Goal: Task Accomplishment & Management: Manage account settings

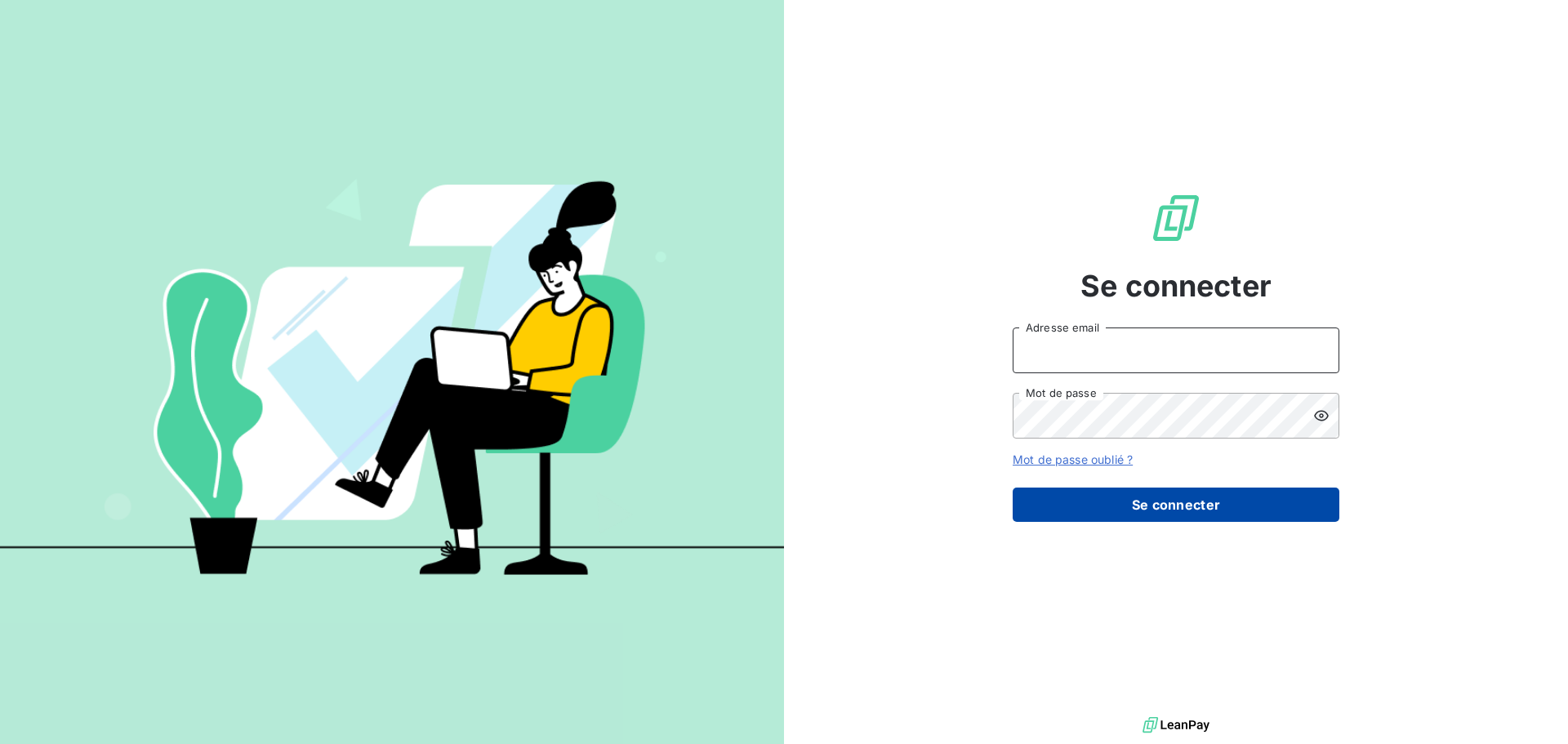
type input "[PERSON_NAME][EMAIL_ADDRESS][DOMAIN_NAME]"
click at [1163, 510] on button "Se connecter" at bounding box center [1176, 505] width 326 height 34
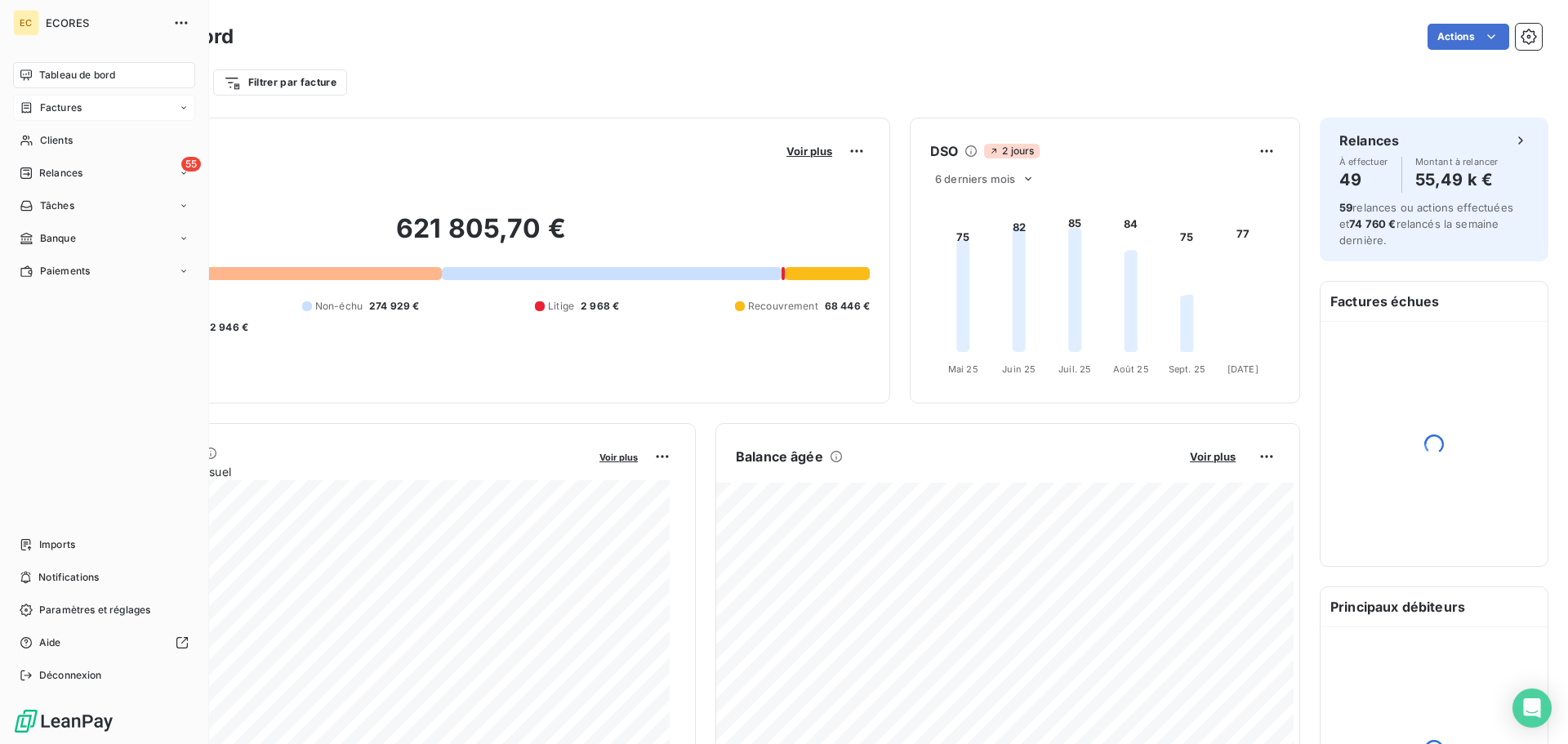
click at [46, 107] on span "Factures" at bounding box center [61, 108] width 42 height 15
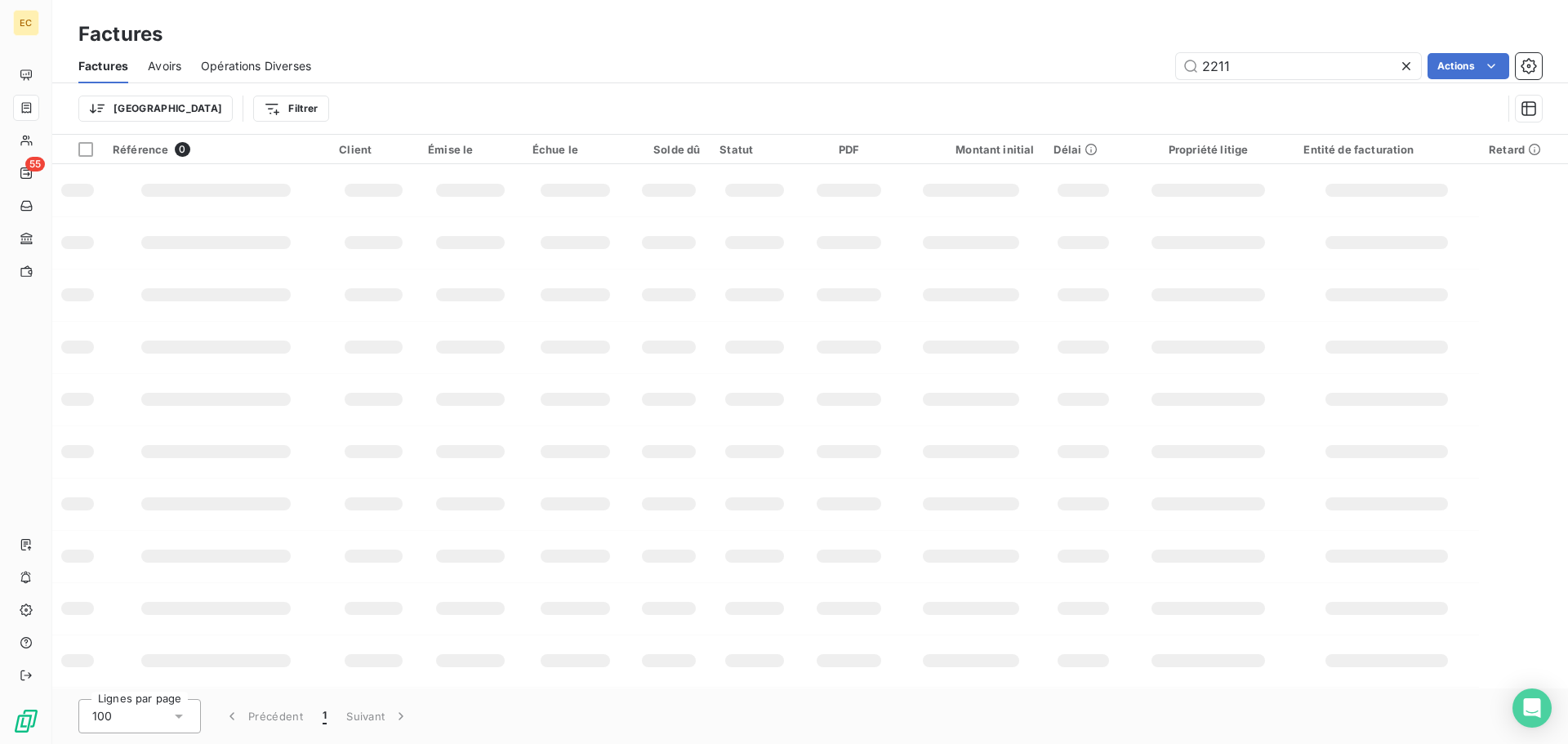
type input "2211"
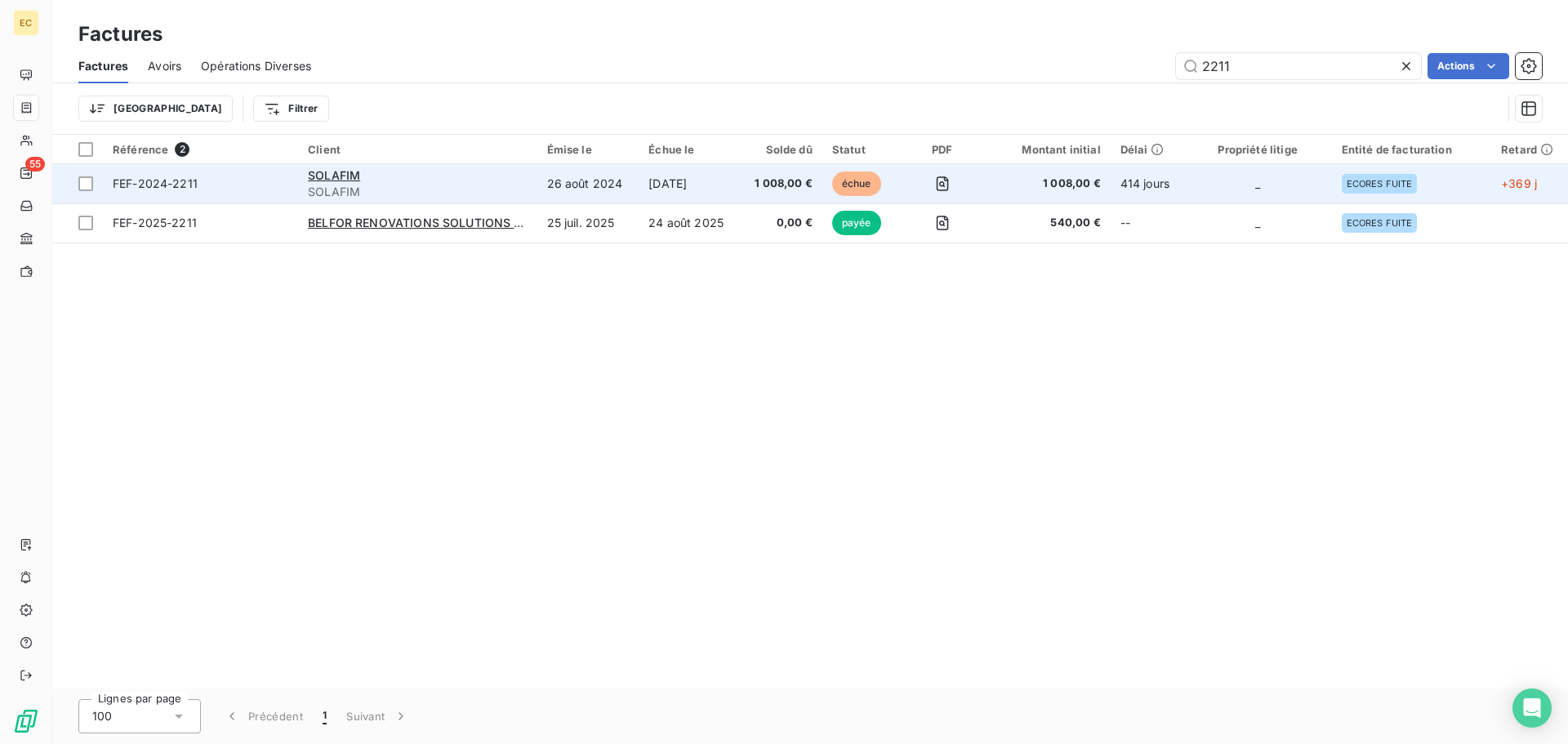
click at [269, 187] on span "FEF-2024-2211" at bounding box center [200, 183] width 175 height 16
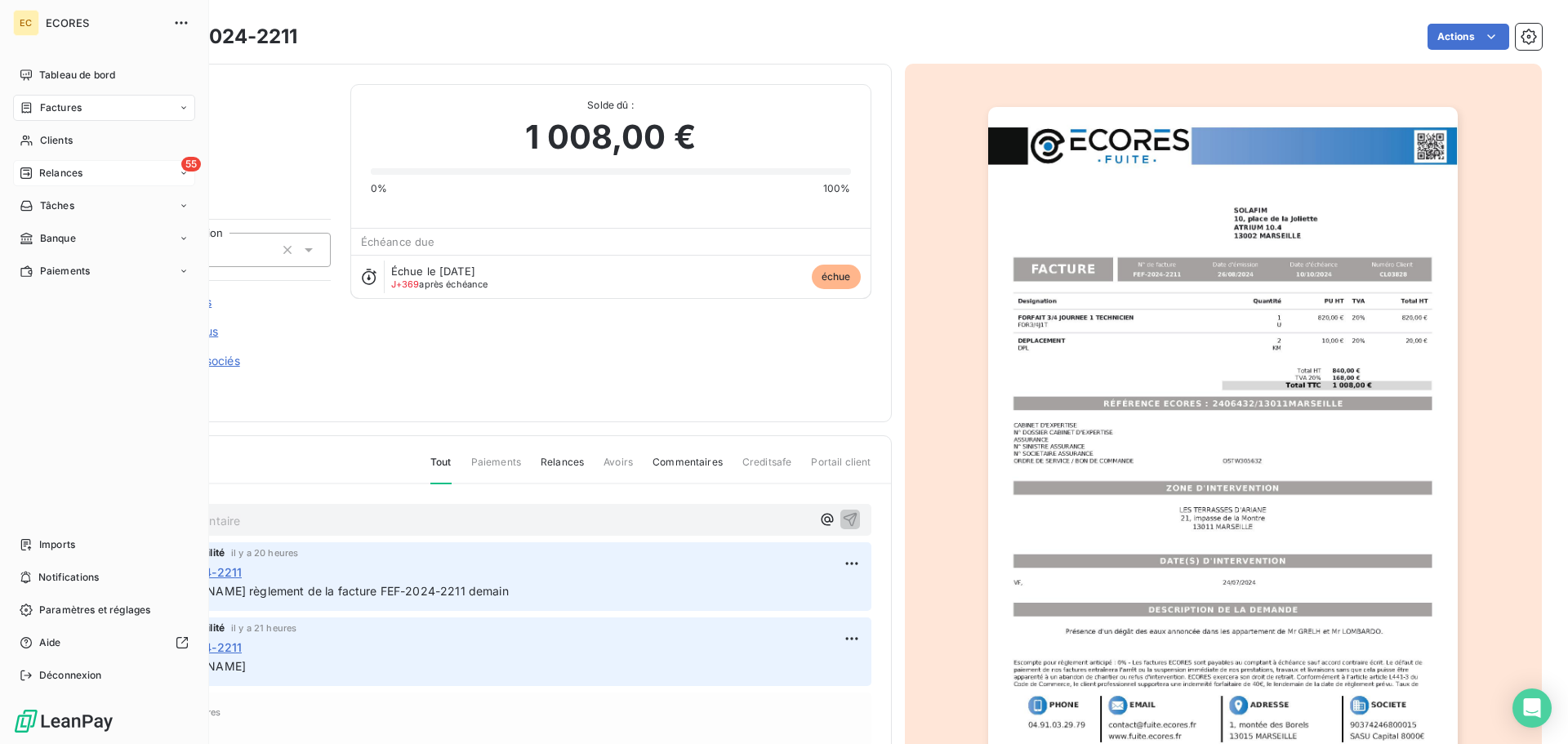
click at [44, 171] on span "Relances" at bounding box center [61, 173] width 44 height 15
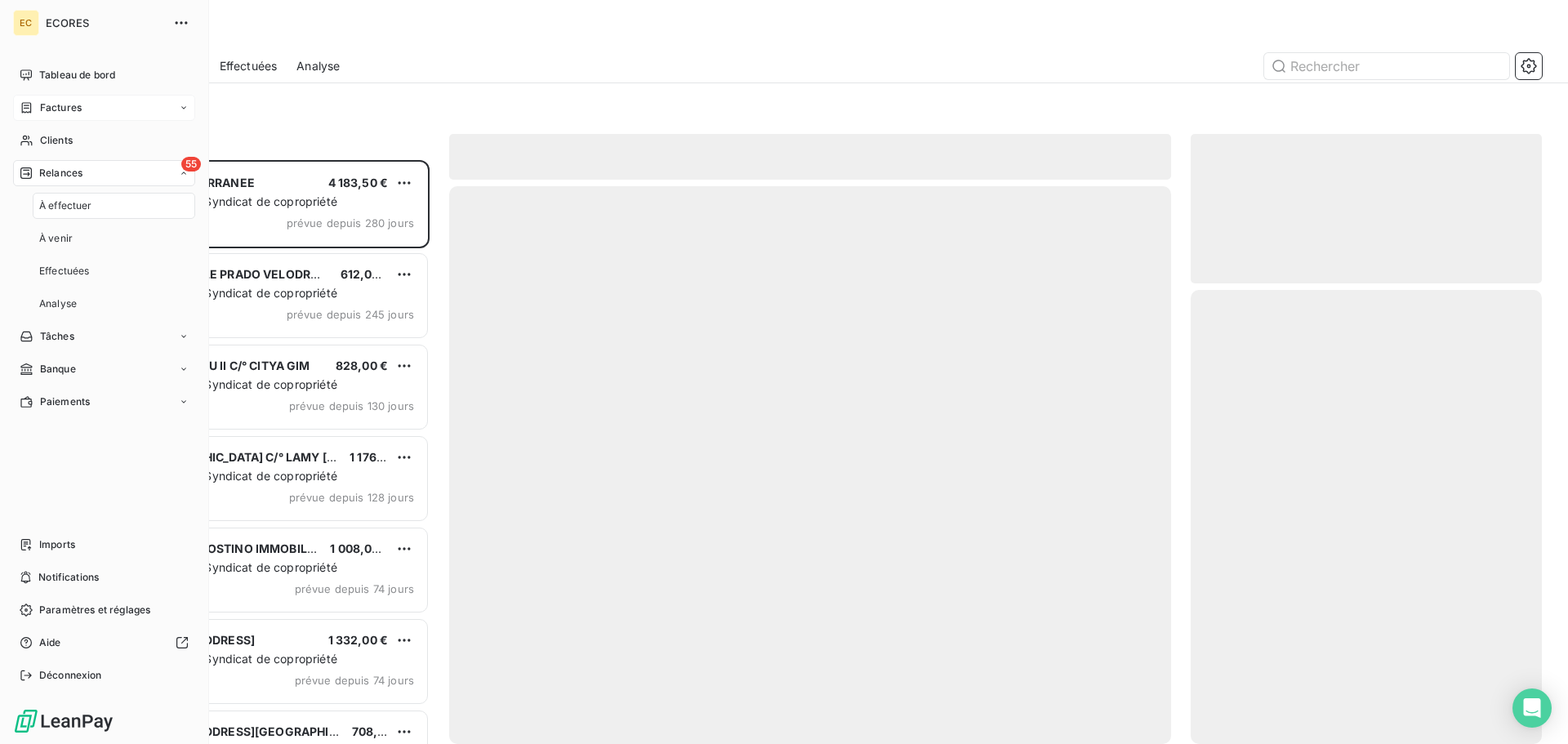
scroll to position [571, 339]
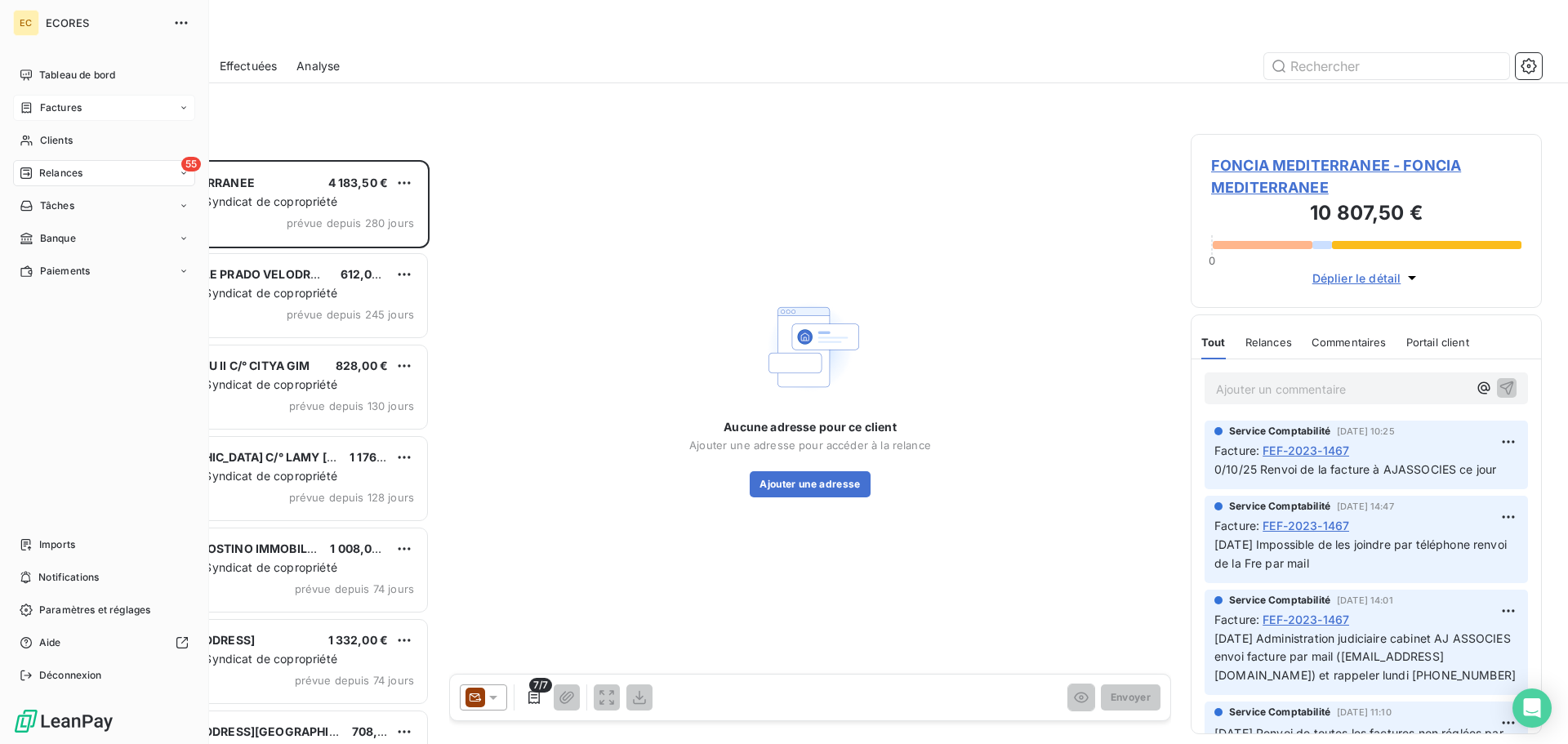
click at [59, 103] on span "Factures" at bounding box center [61, 108] width 42 height 15
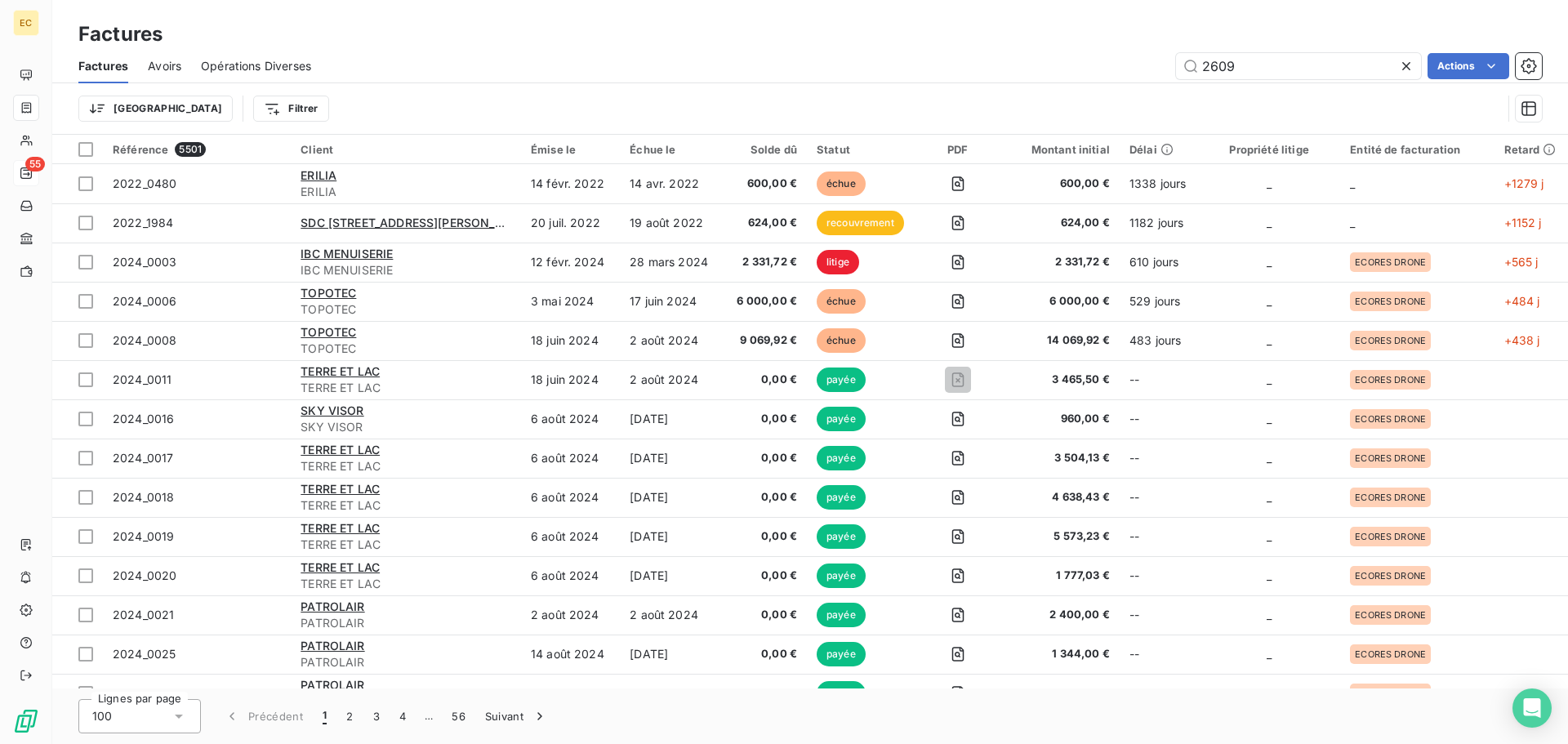
type input "2609"
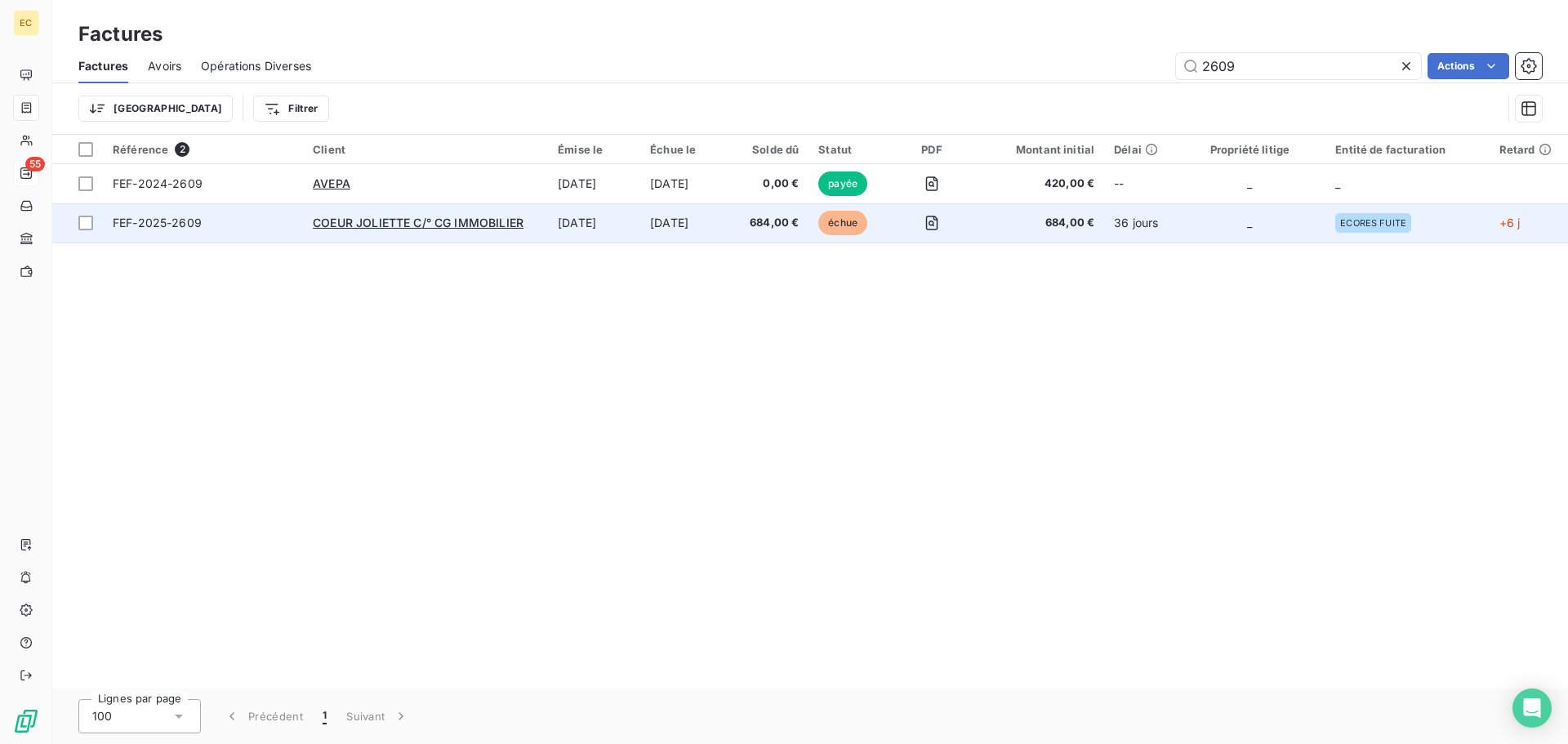
click at [256, 216] on span "FEF-2025-2609" at bounding box center [203, 222] width 180 height 16
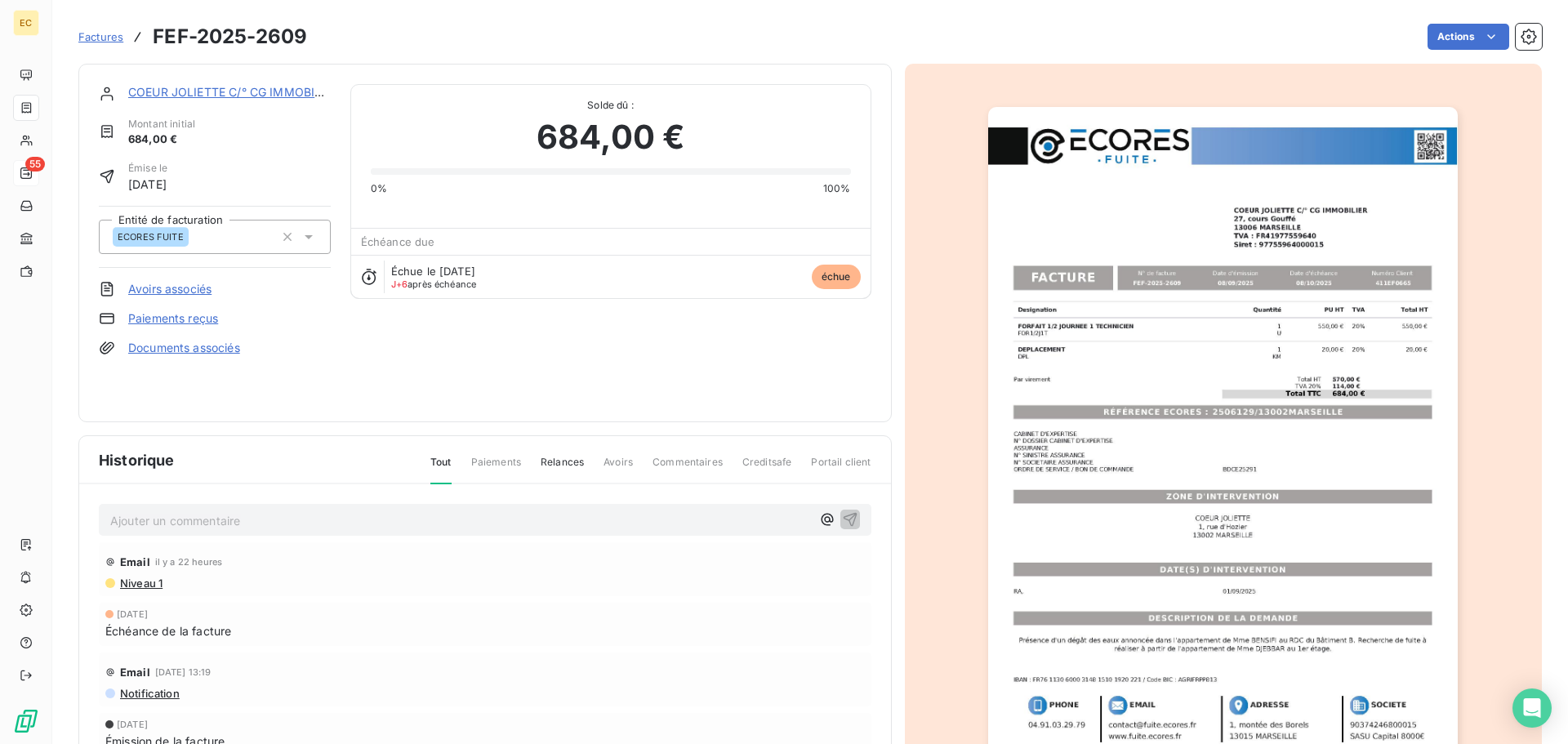
click at [226, 519] on p "Ajouter un commentaire ﻿" at bounding box center [461, 520] width 701 height 21
click at [214, 516] on p "[DATE]" at bounding box center [461, 519] width 701 height 19
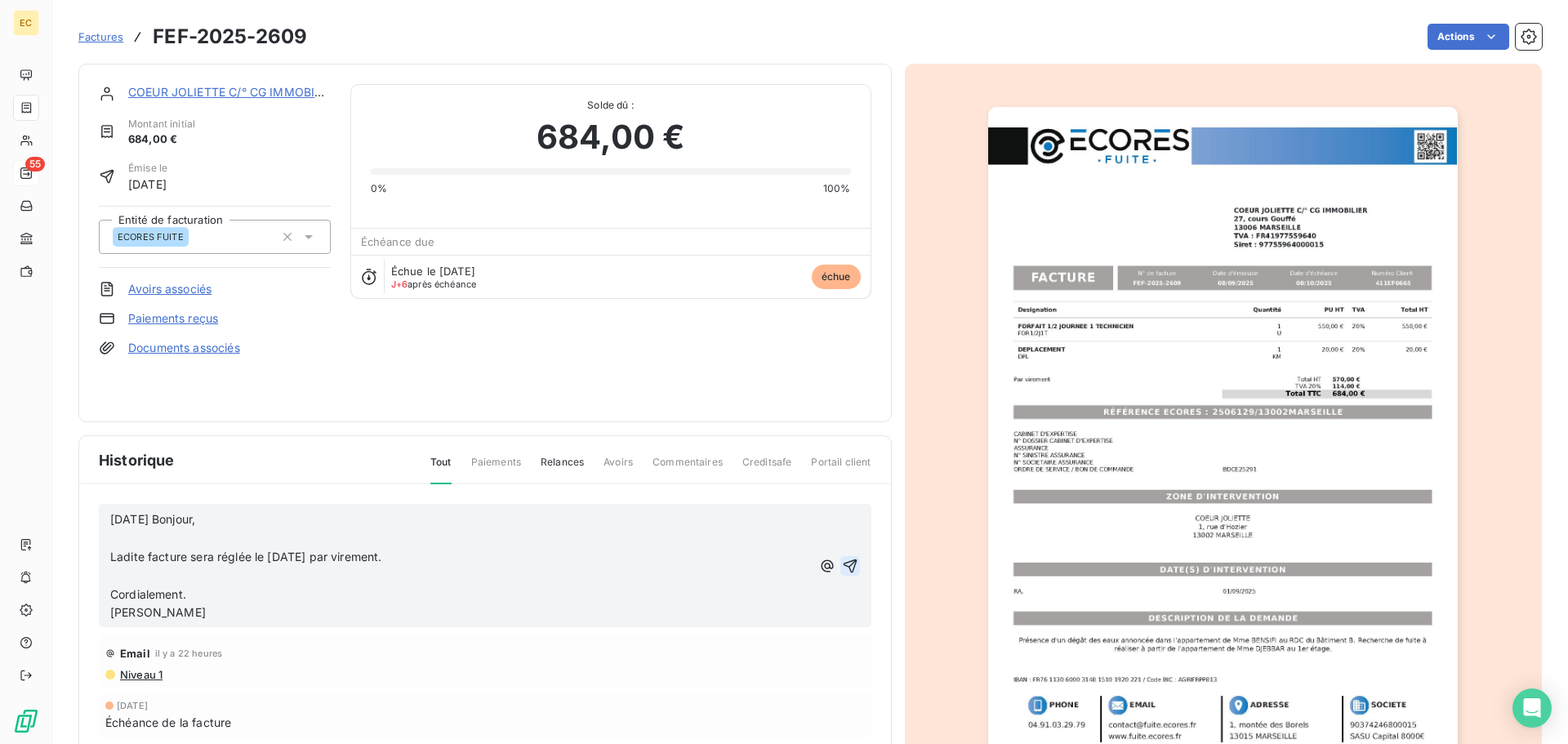
click at [842, 565] on icon "button" at bounding box center [849, 565] width 16 height 16
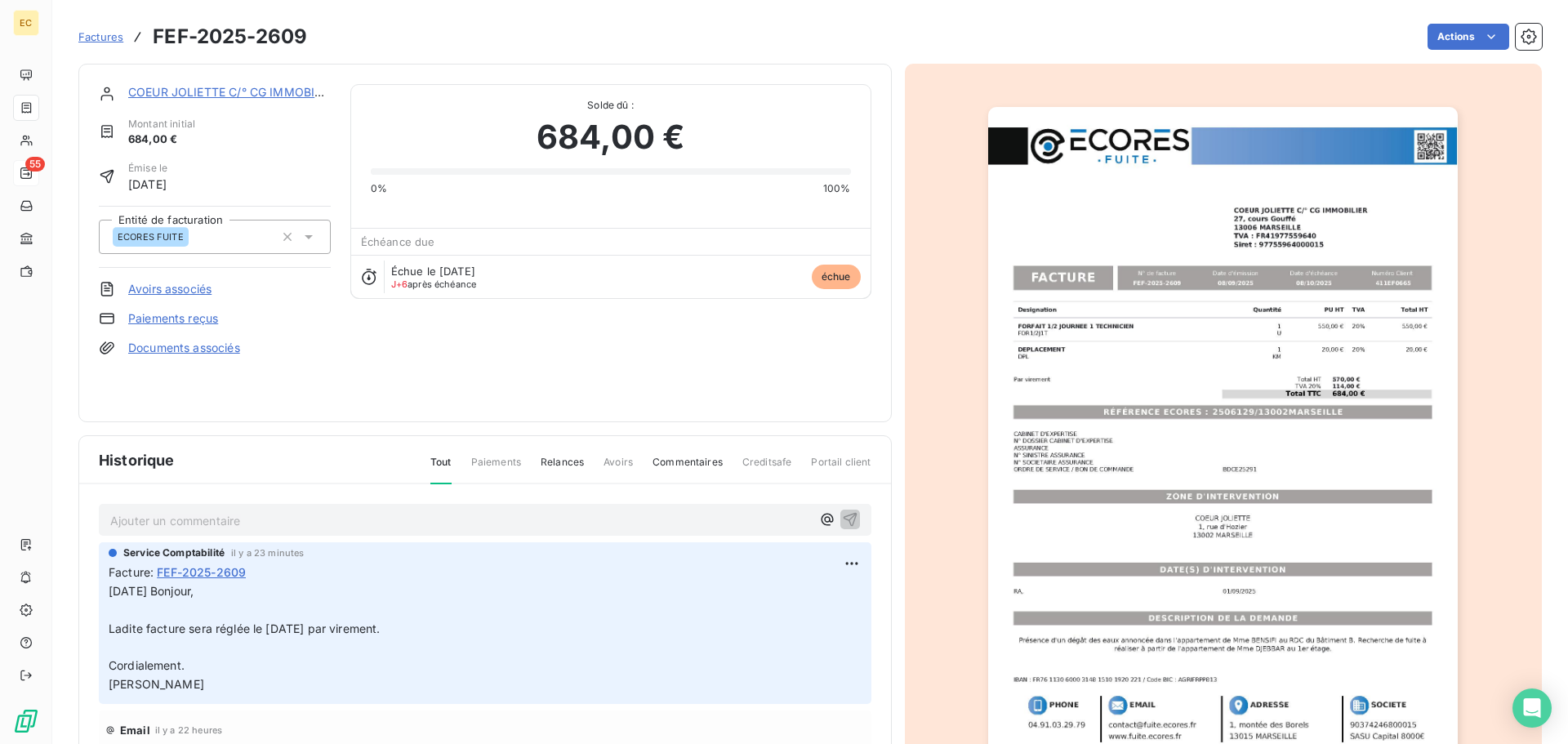
click at [99, 38] on span "Factures" at bounding box center [101, 36] width 45 height 13
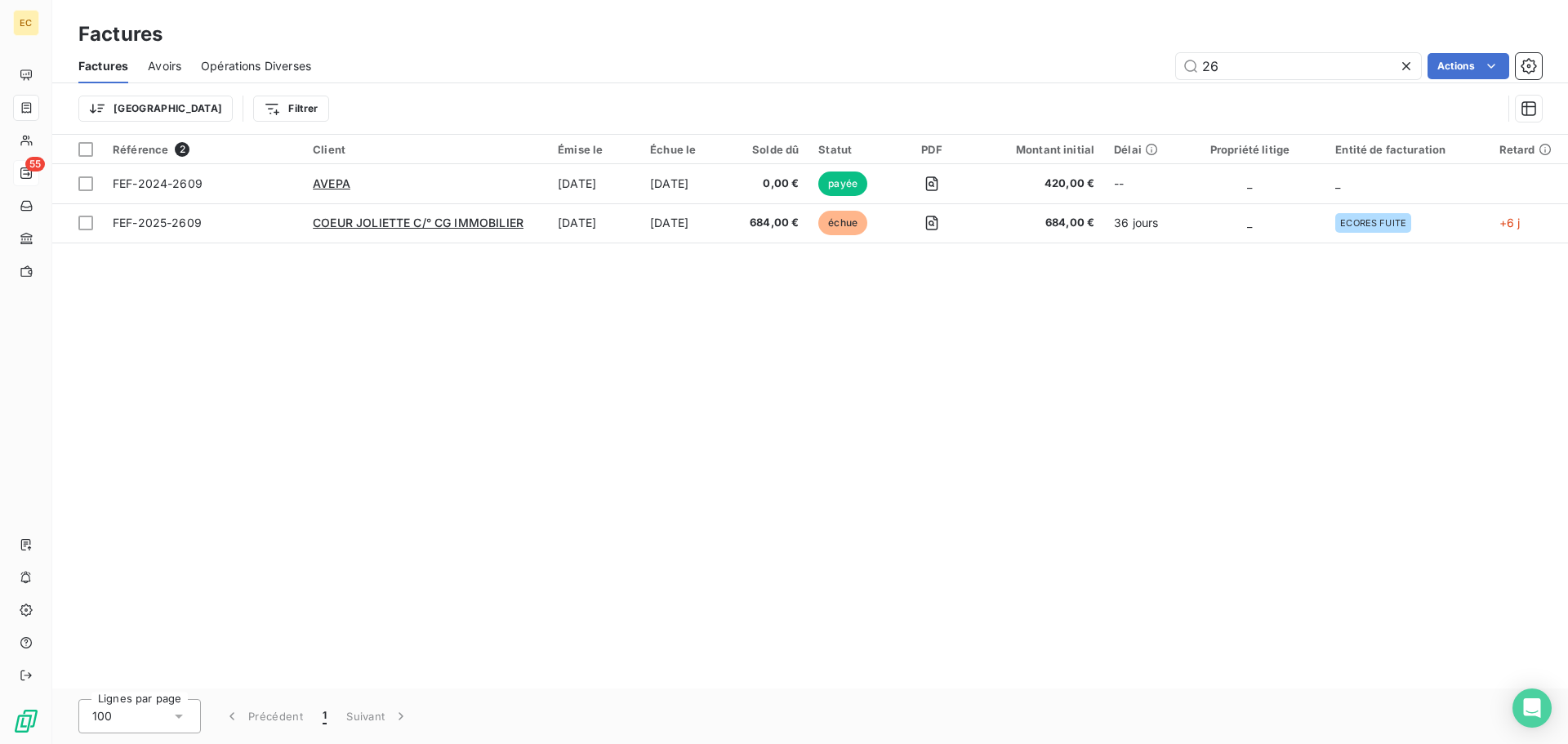
type input "2"
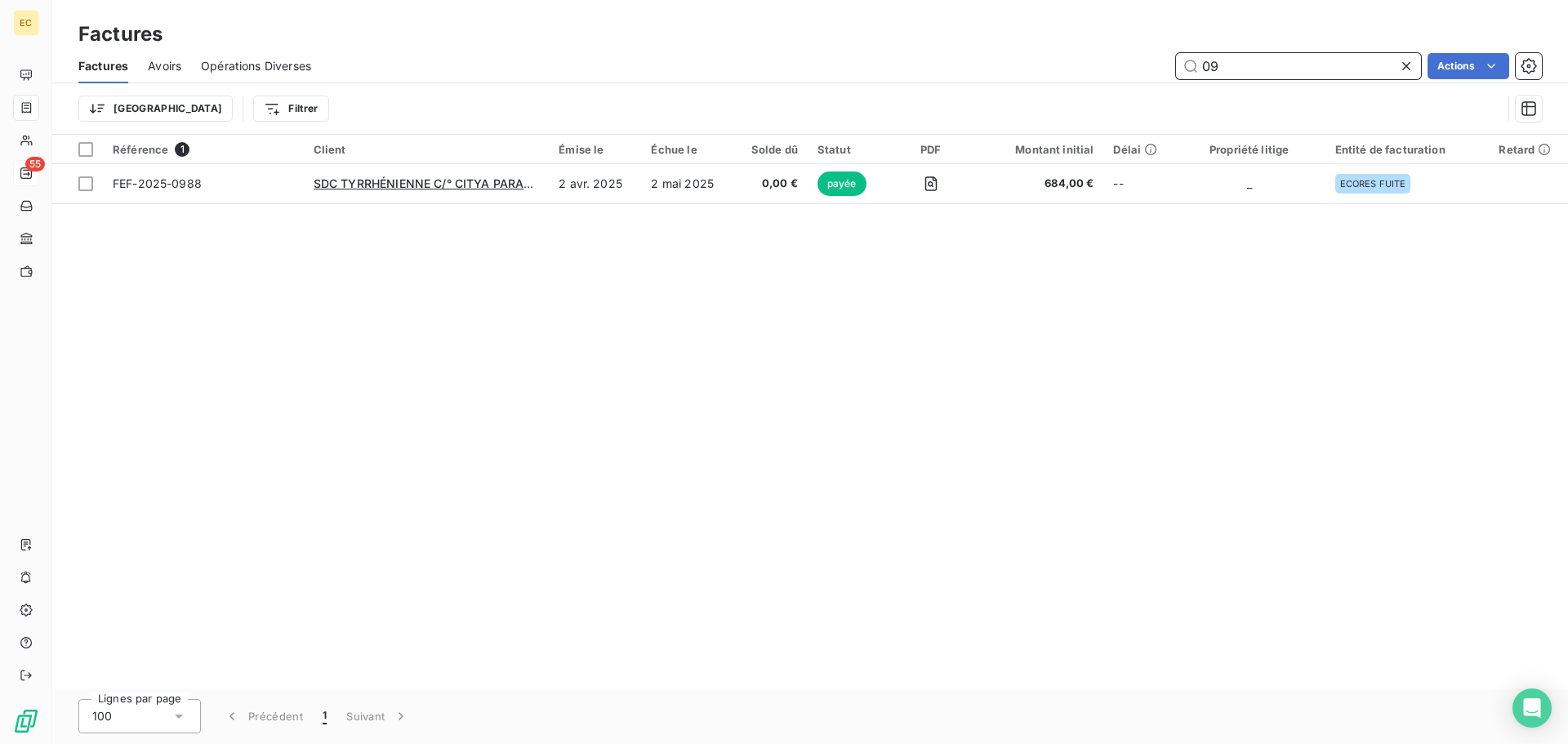
type input "0"
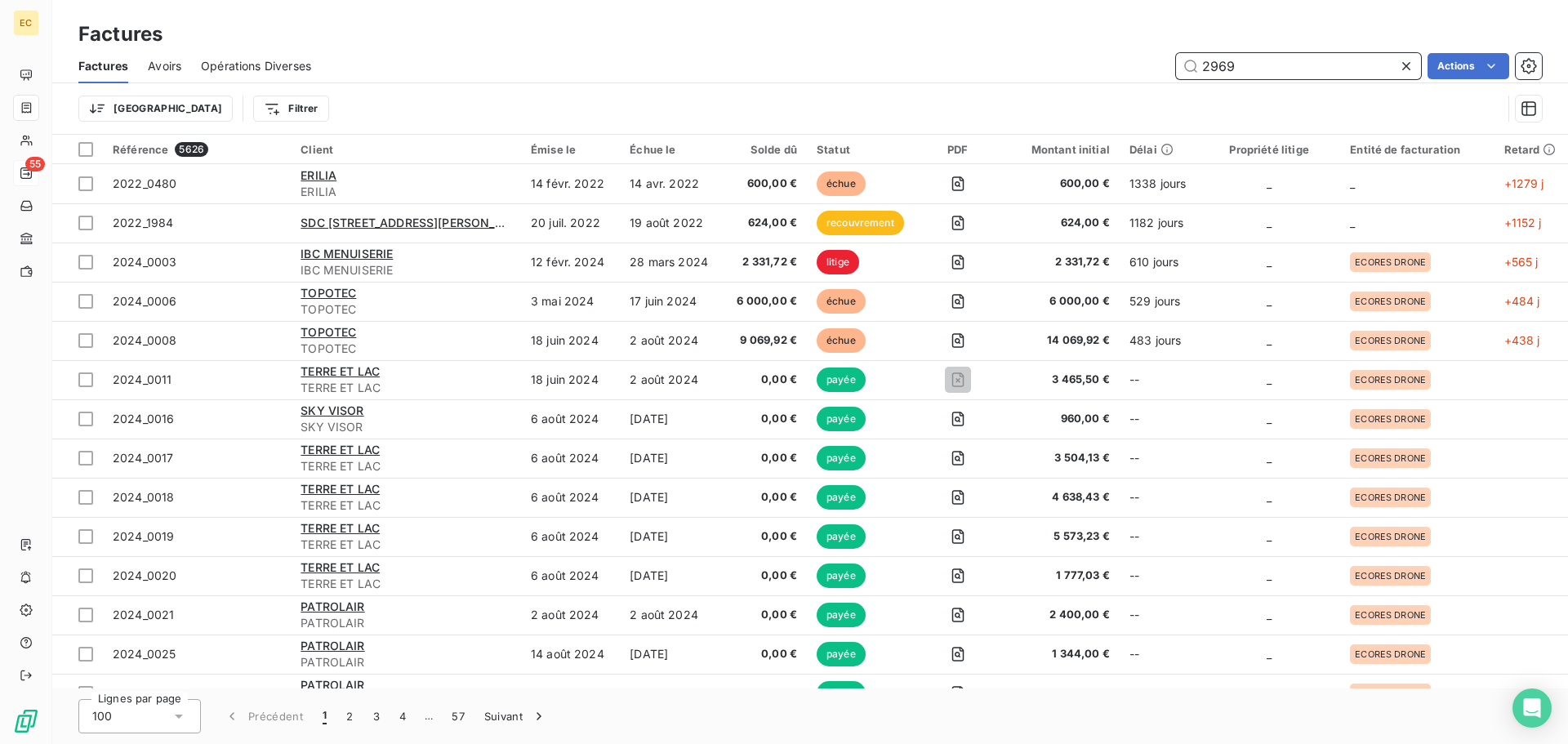
type input "2969"
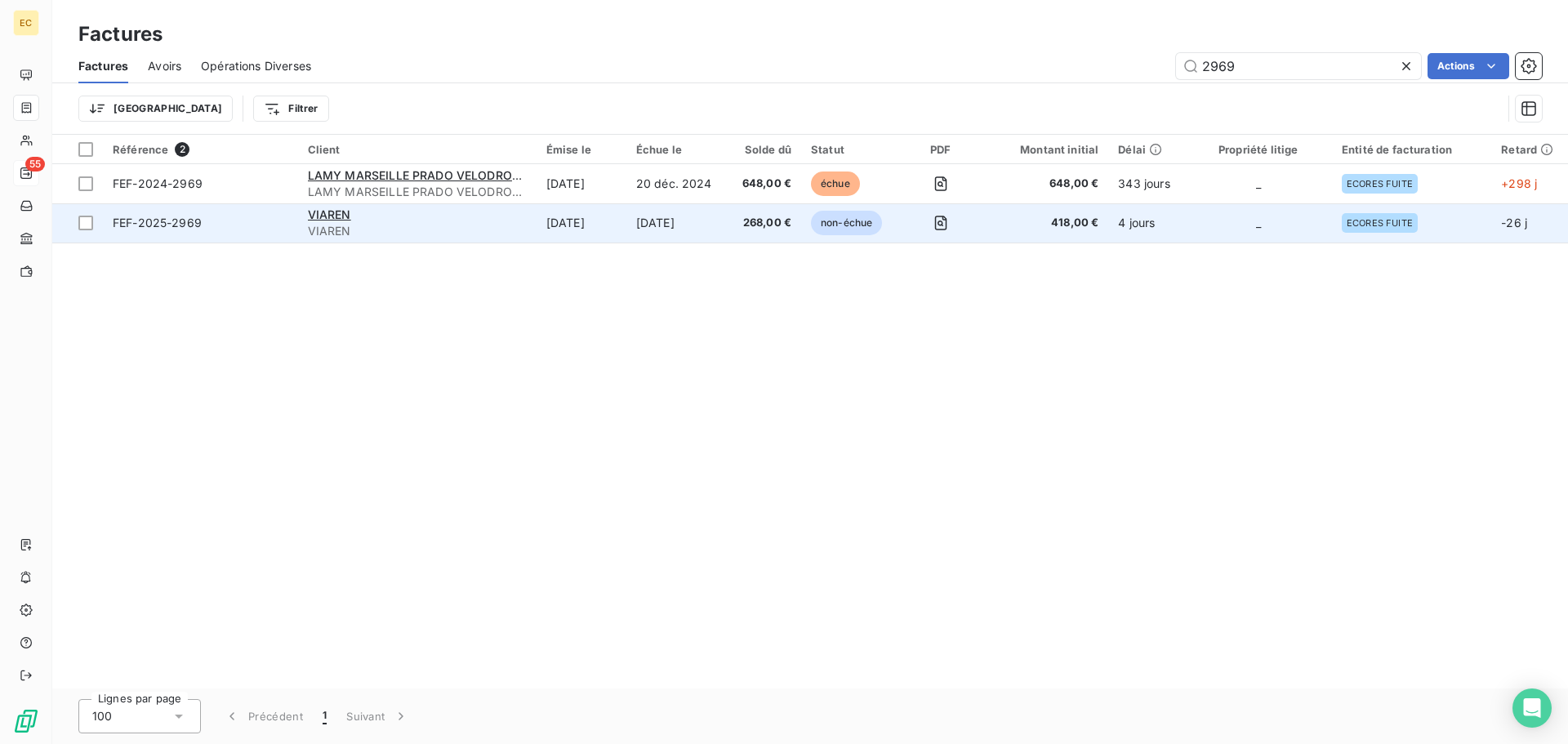
click at [266, 222] on span "FEF-2025-2969" at bounding box center [200, 222] width 175 height 16
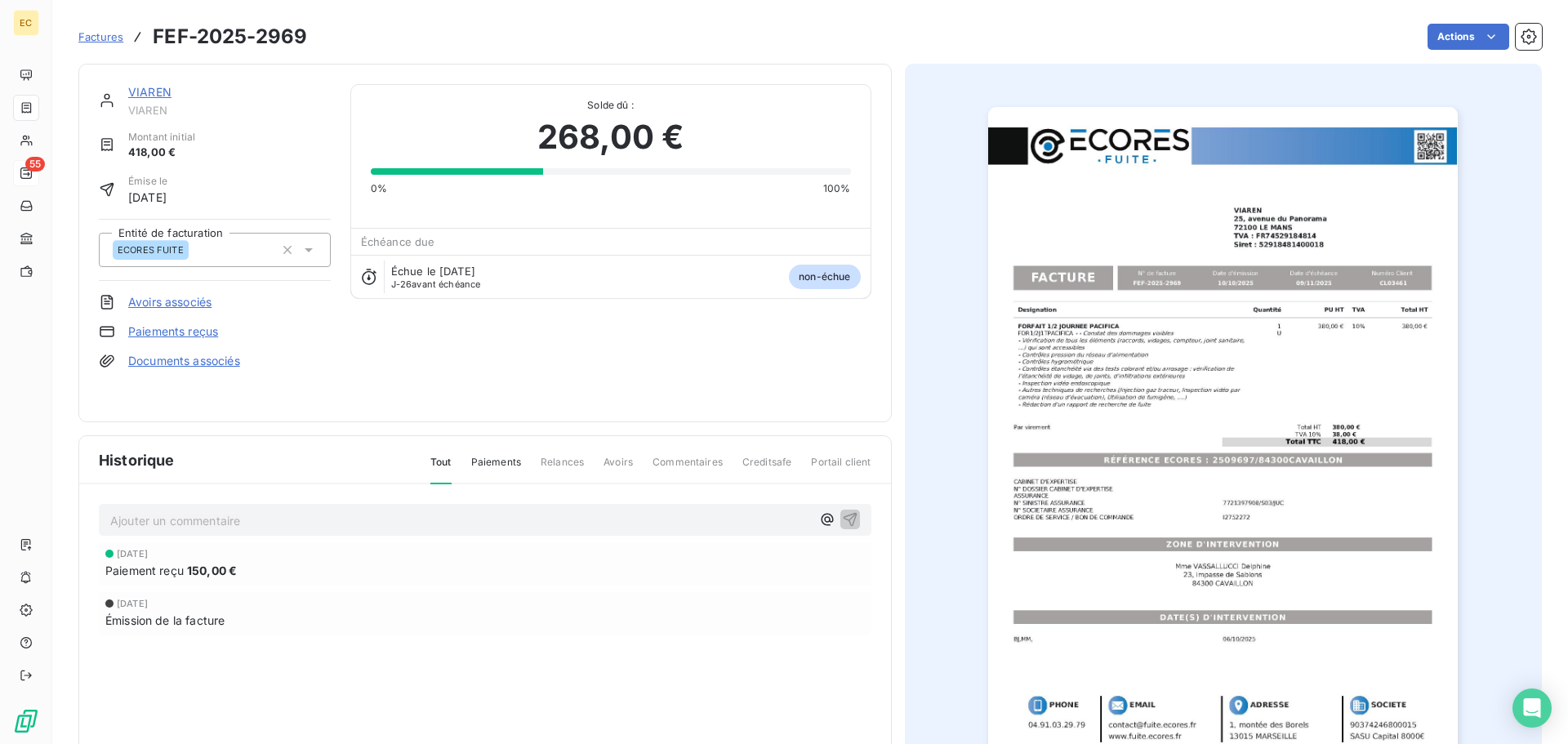
click at [104, 40] on span "Factures" at bounding box center [101, 36] width 45 height 13
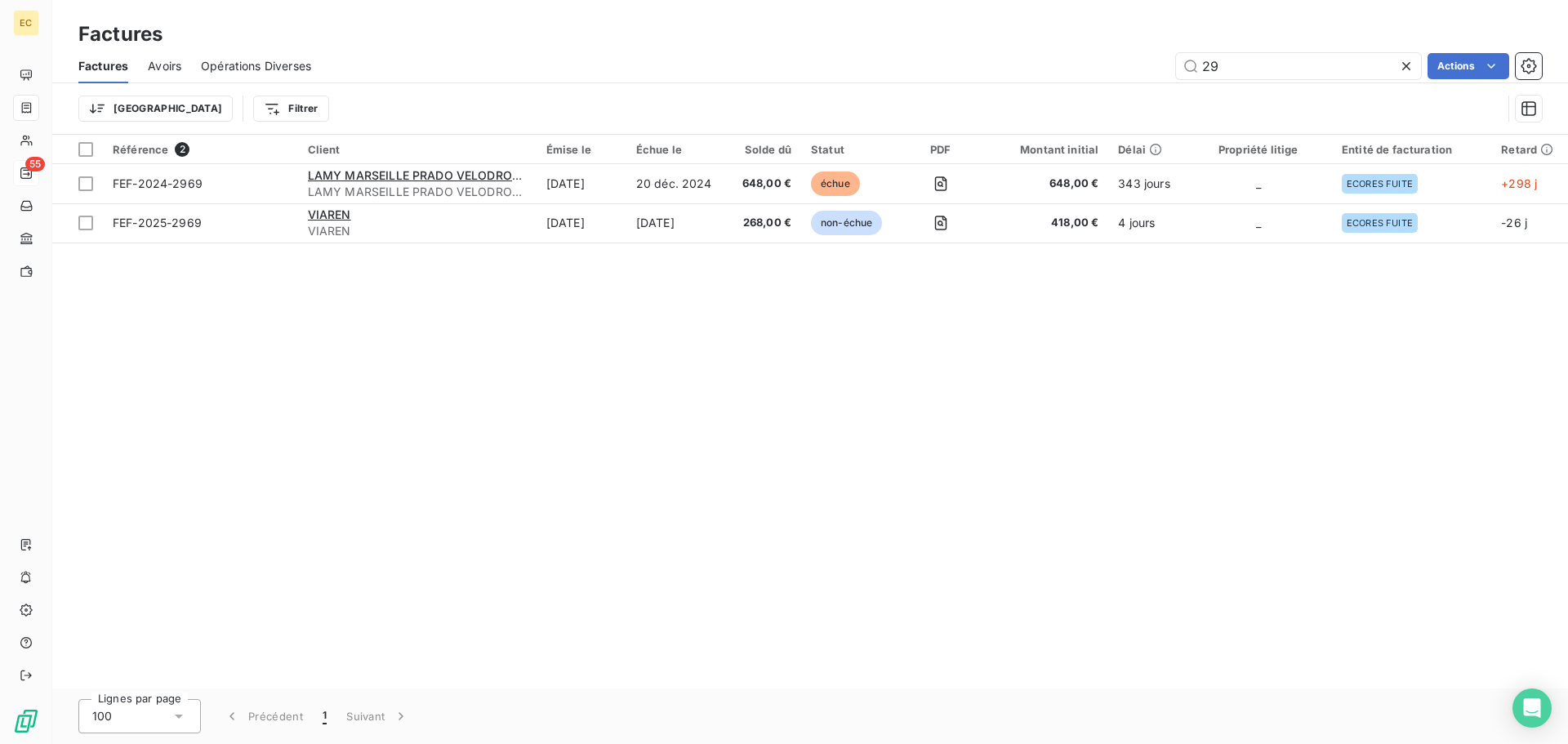
type input "2"
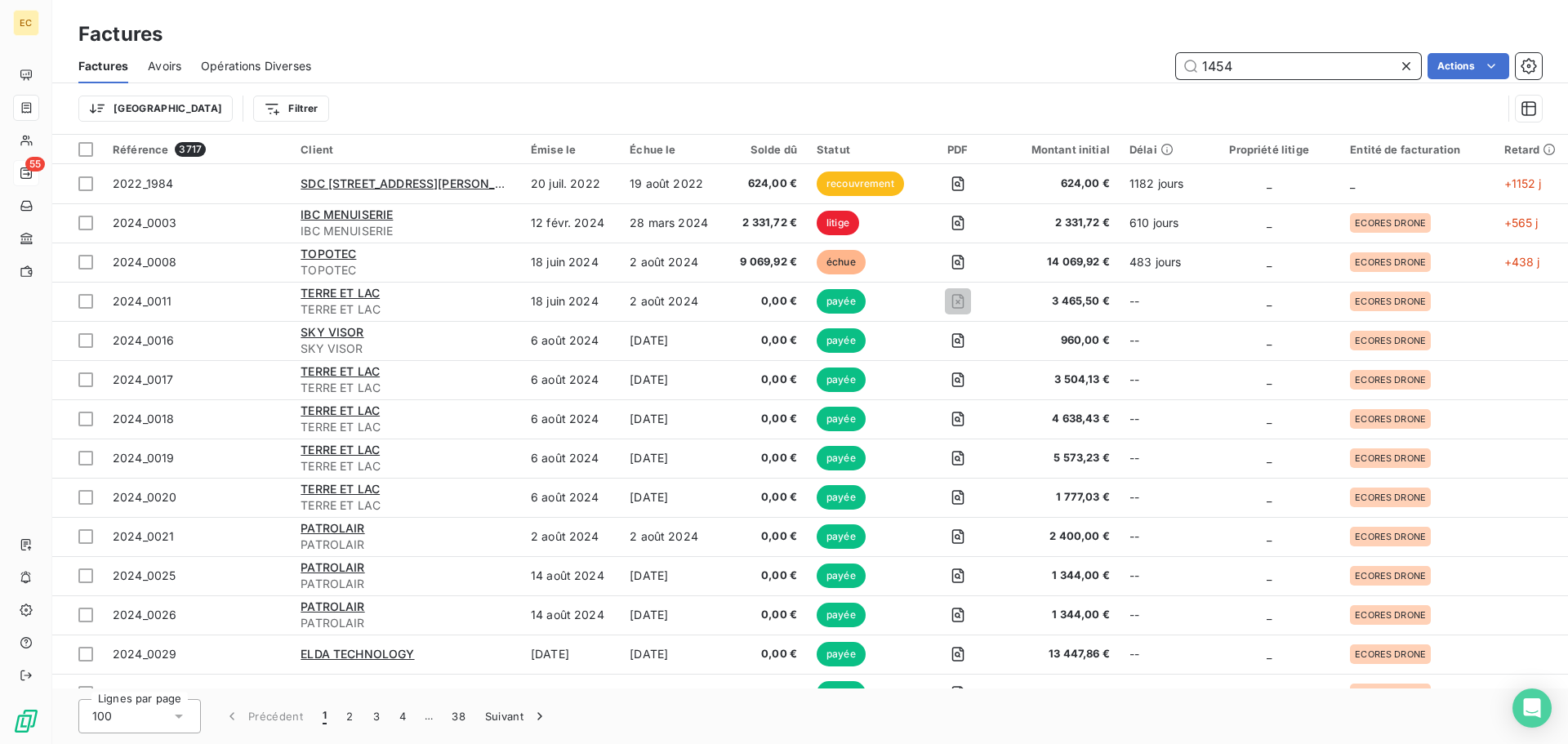
type input "1454"
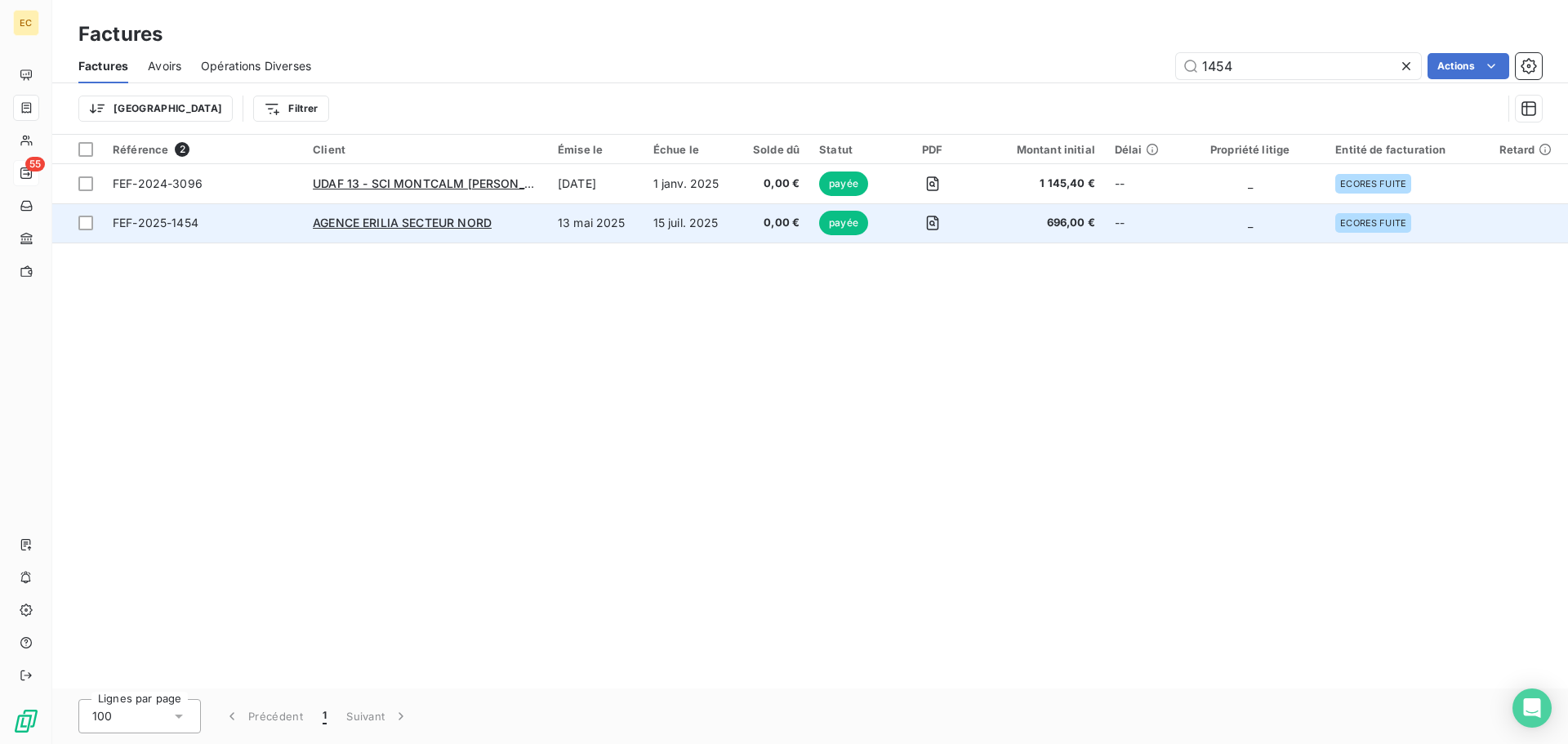
click at [260, 230] on span "FEF-2025-1454" at bounding box center [203, 222] width 180 height 16
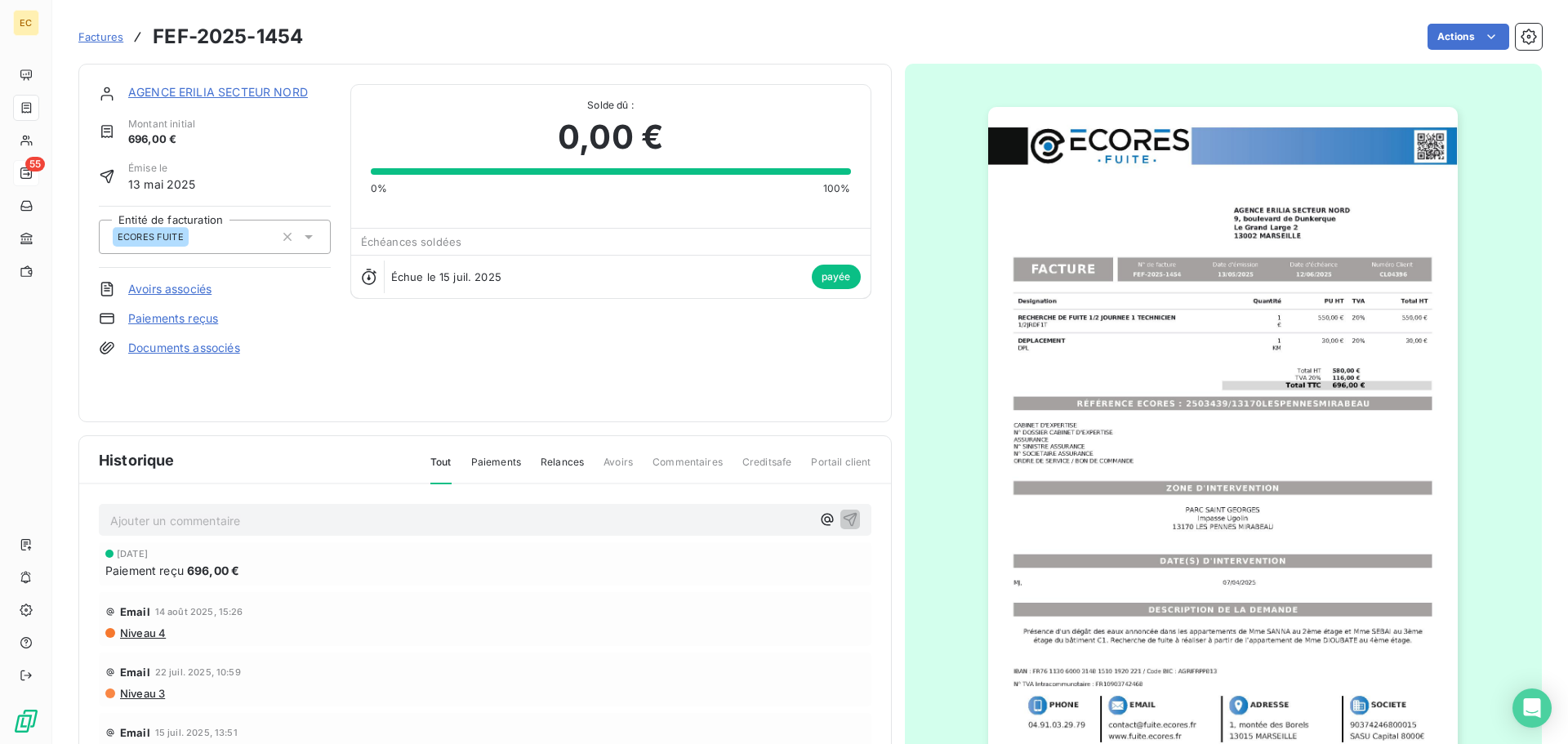
click at [105, 38] on span "Factures" at bounding box center [101, 36] width 45 height 13
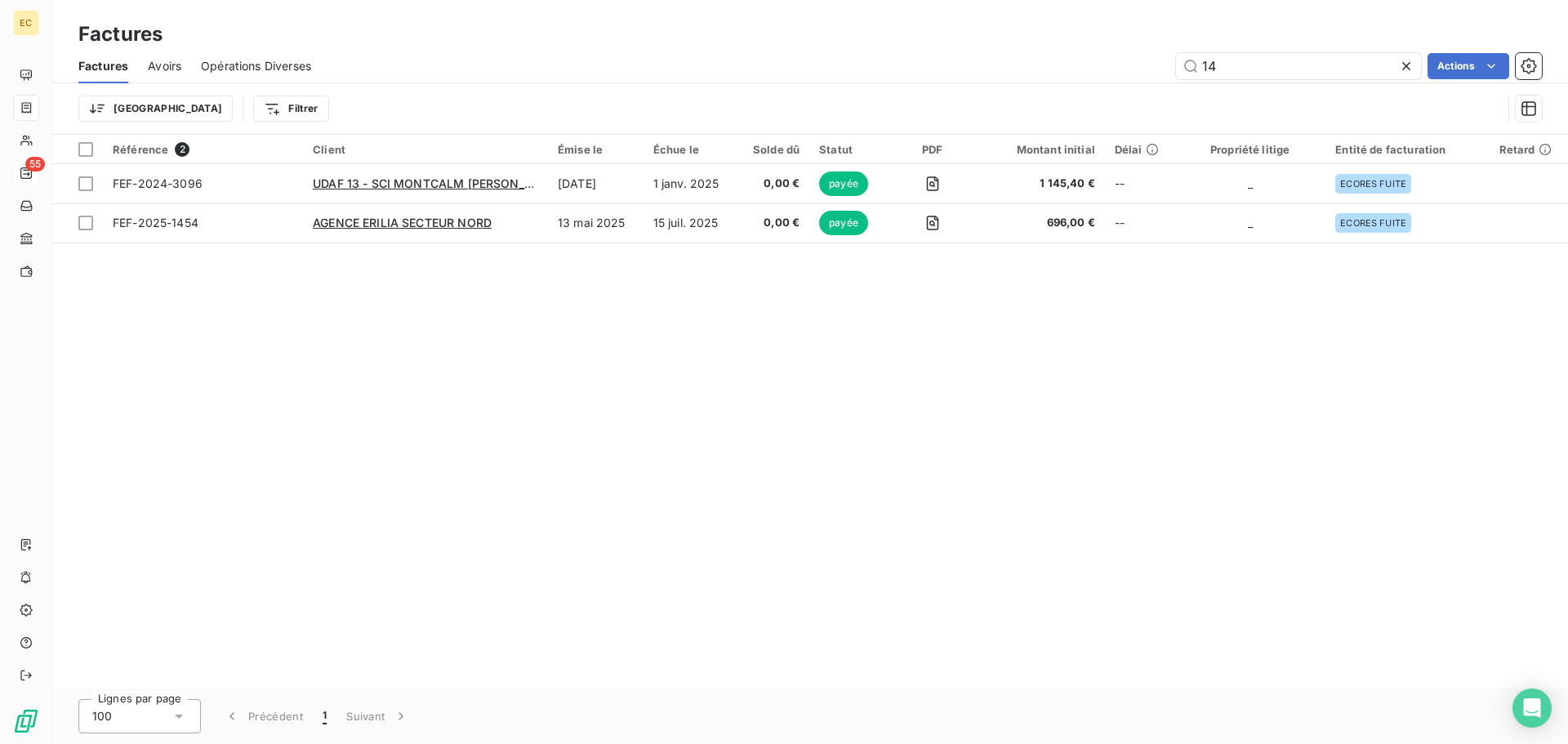
type input "1"
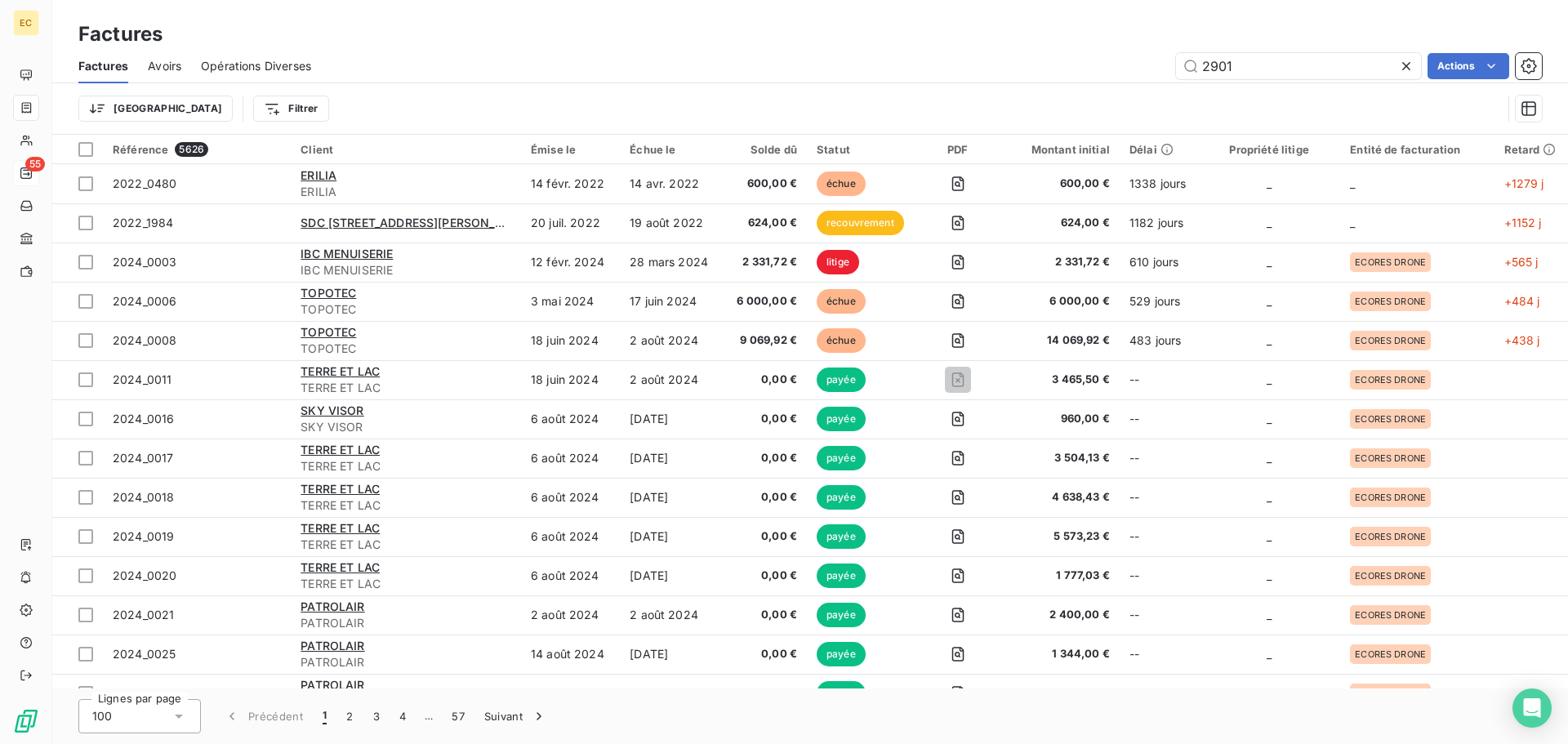
type input "2901"
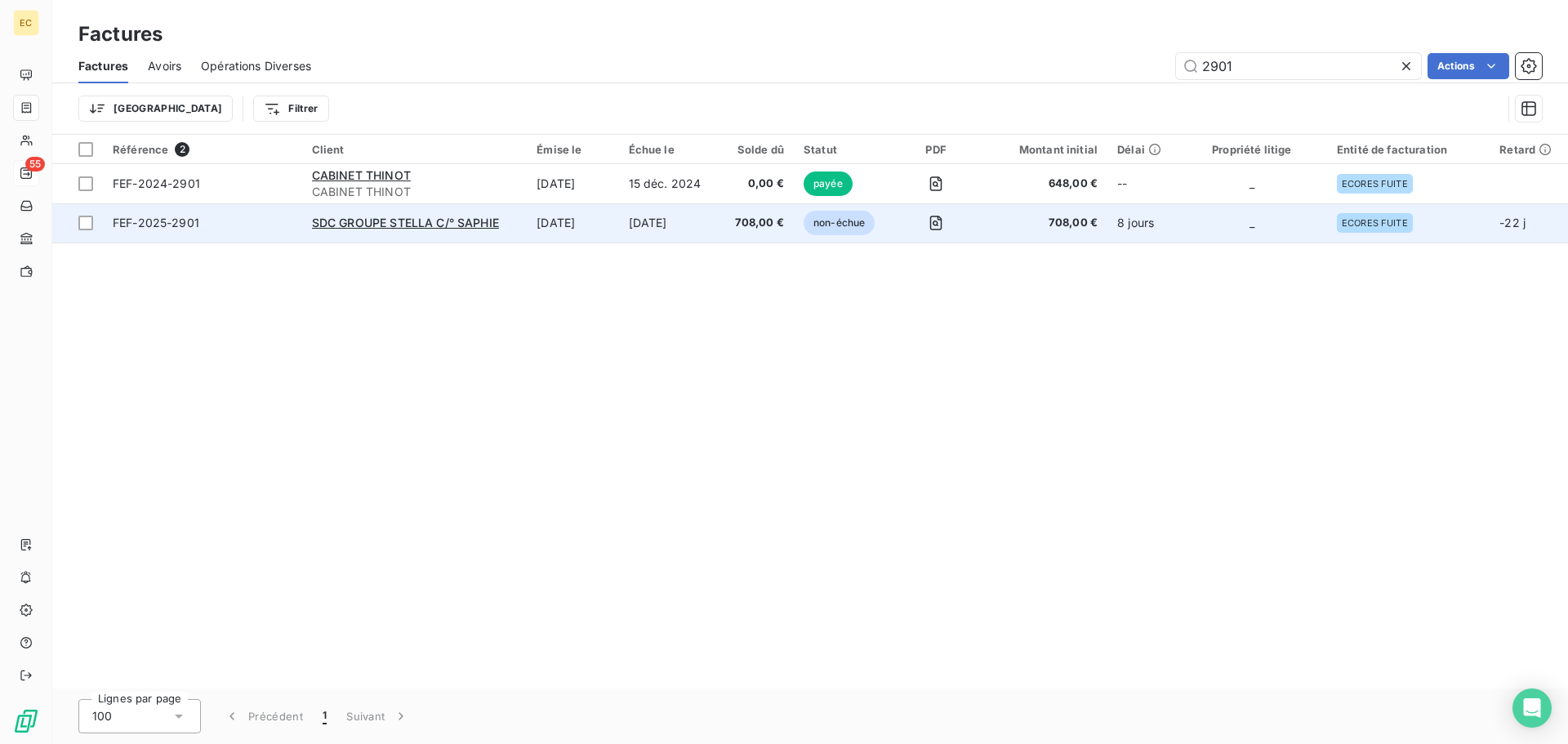
click at [211, 225] on span "FEF-2025-2901" at bounding box center [203, 222] width 179 height 16
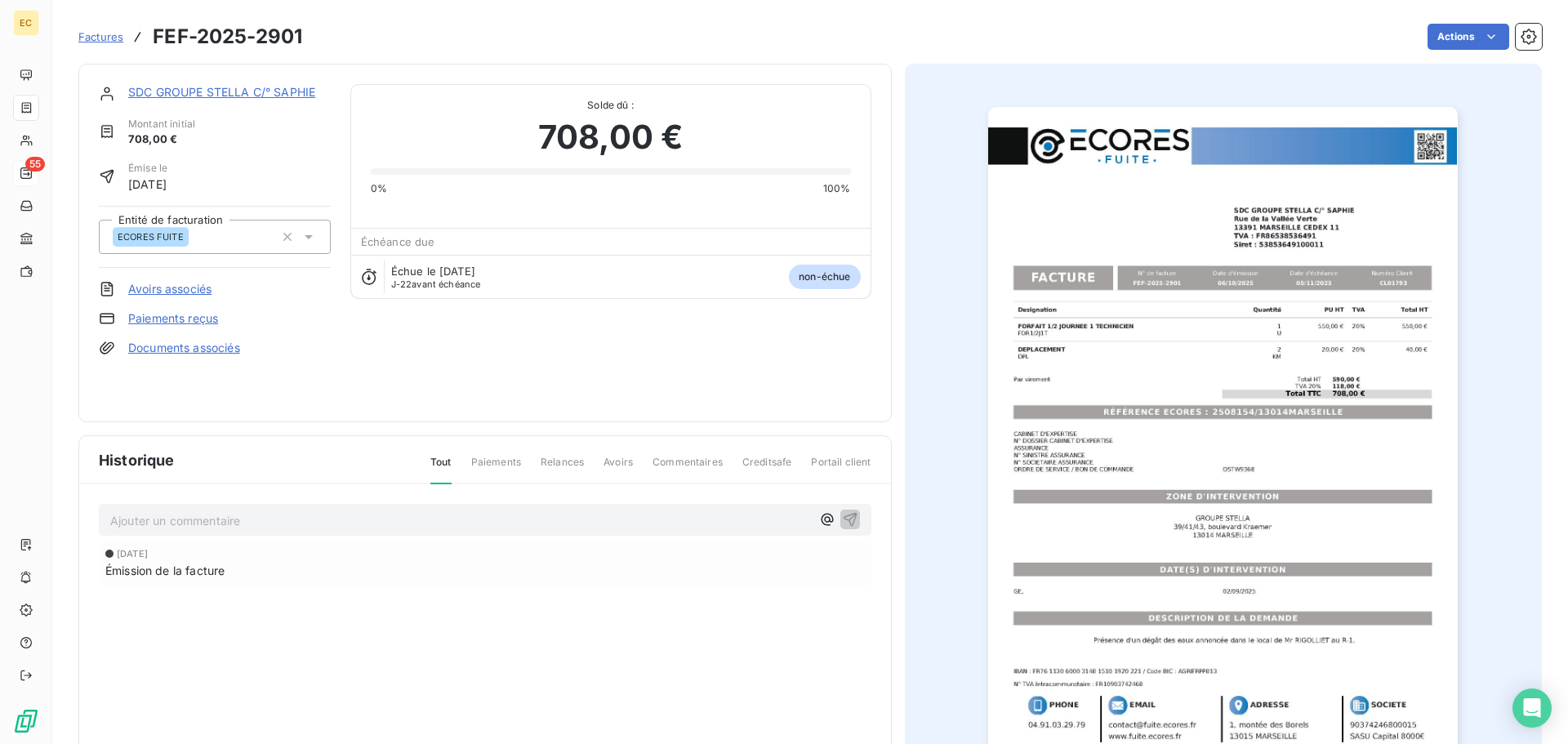
click at [195, 315] on link "Paiements reçus" at bounding box center [173, 318] width 90 height 16
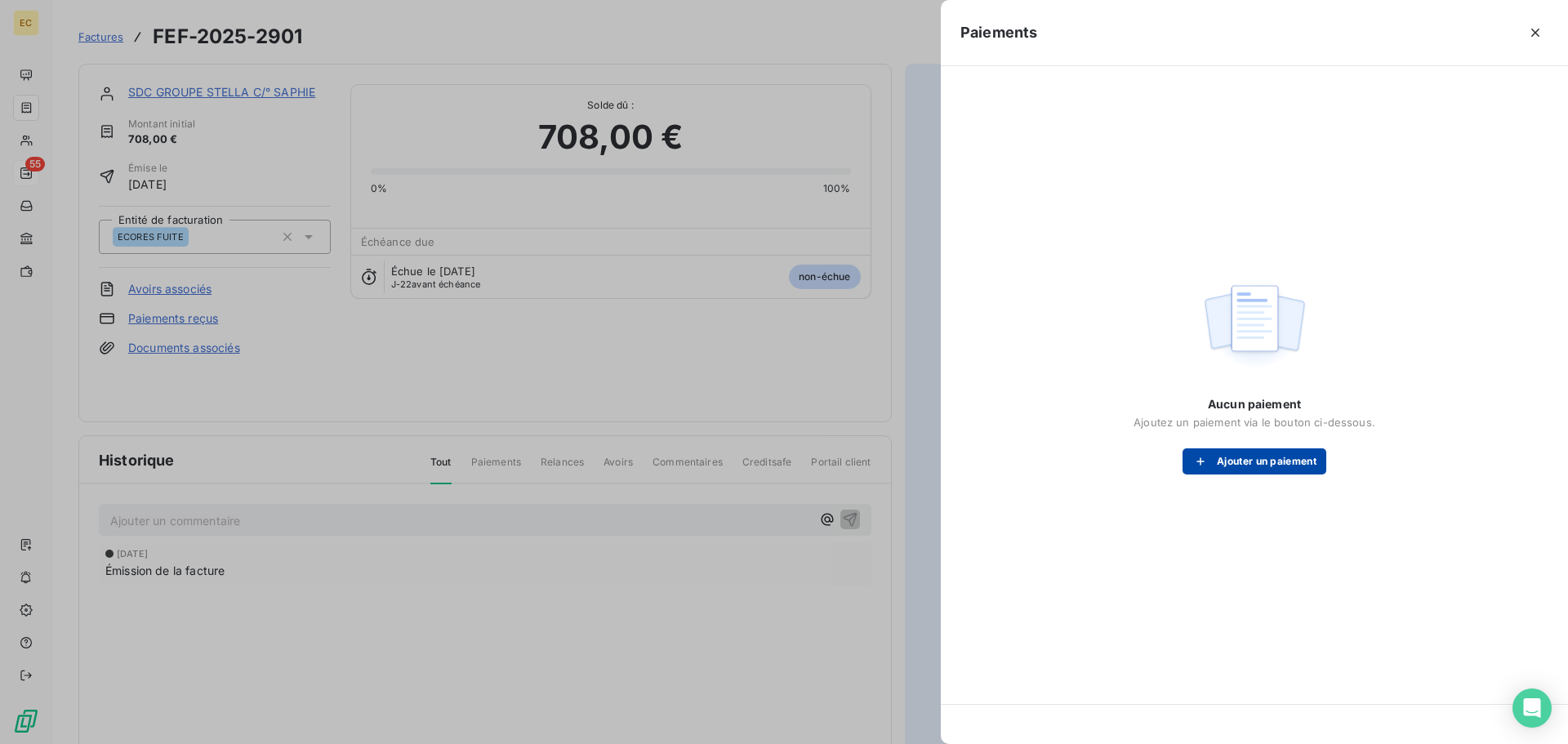
click at [1256, 468] on button "Ajouter un paiement" at bounding box center [1254, 461] width 144 height 26
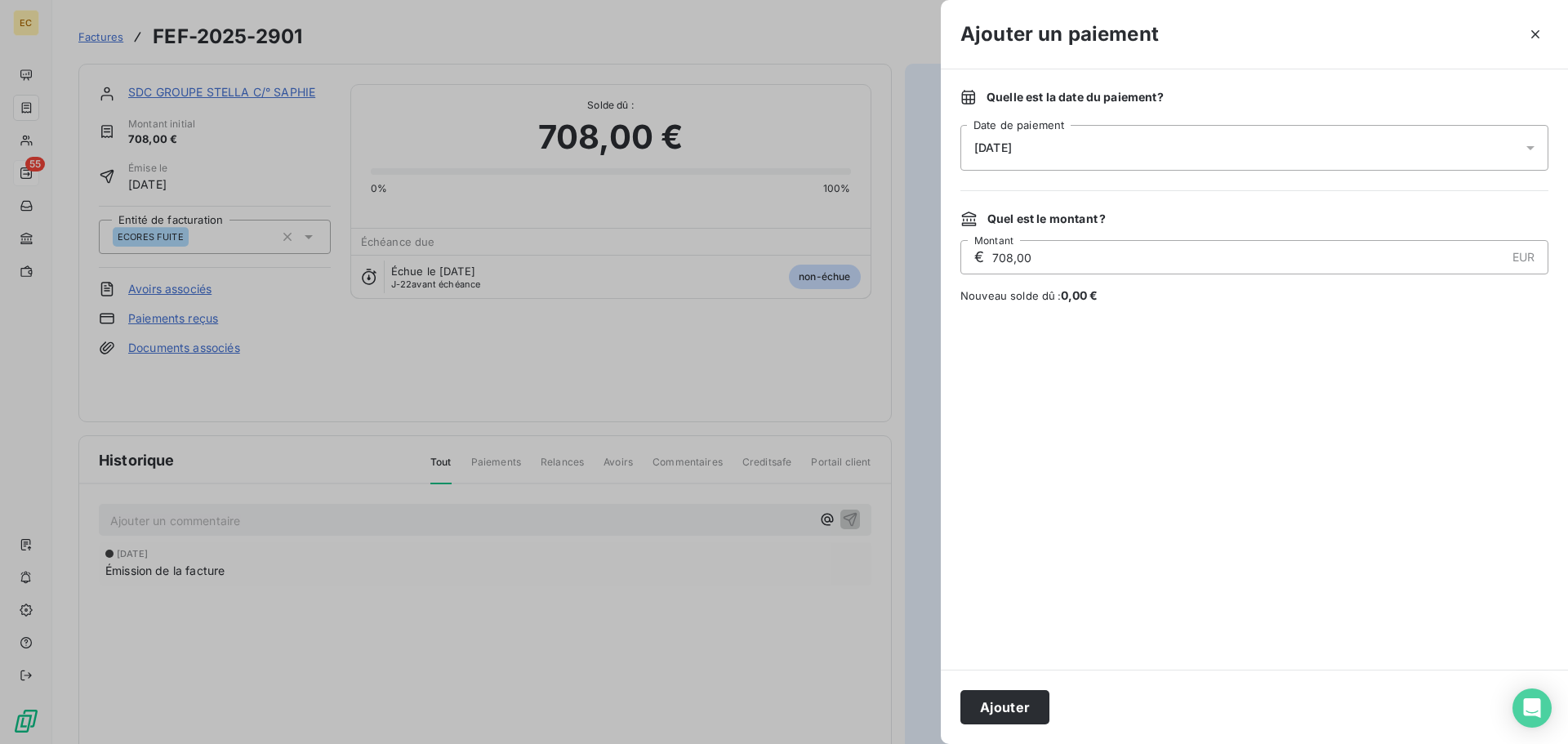
click at [1073, 155] on div "[DATE]" at bounding box center [1254, 148] width 588 height 46
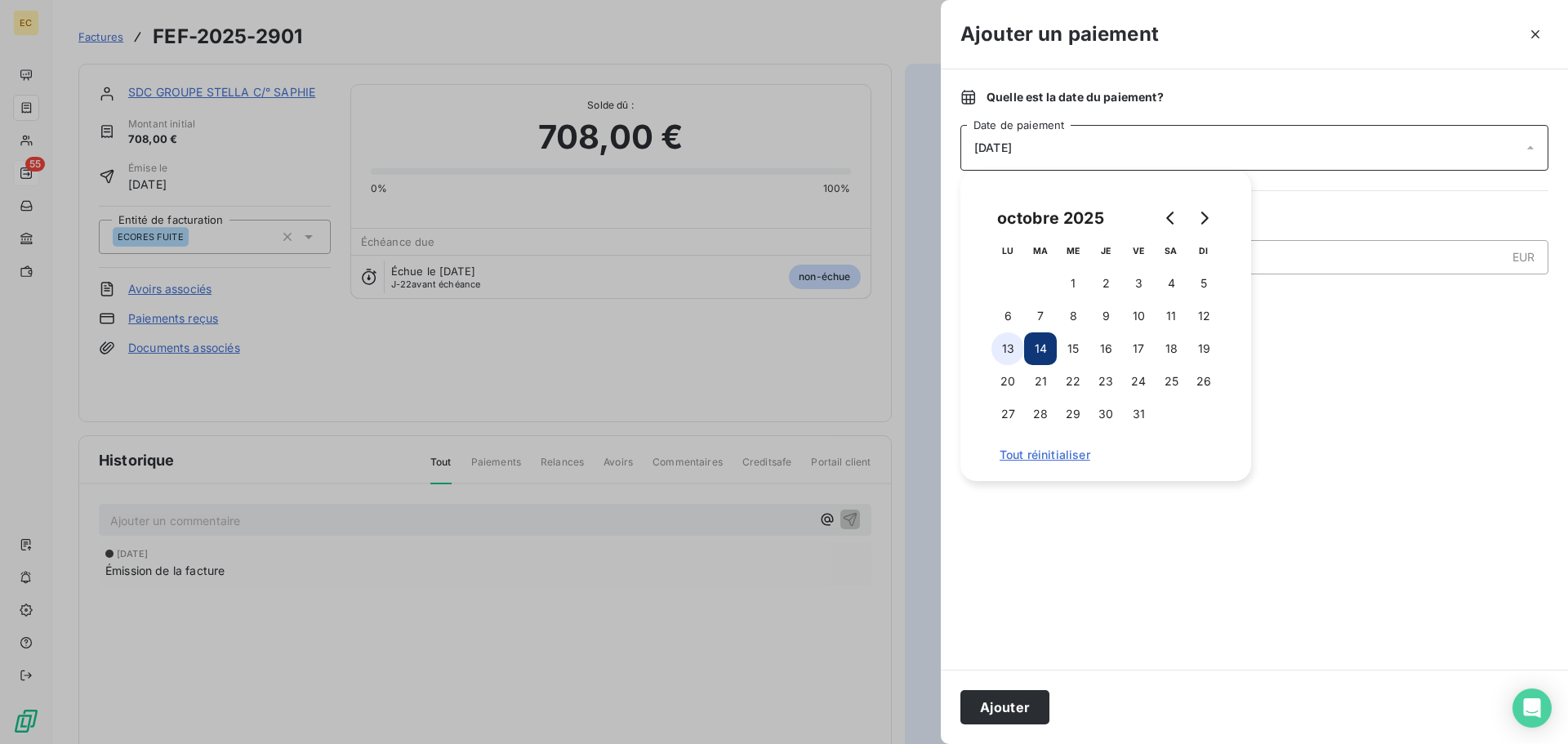
click at [1006, 350] on button "13" at bounding box center [1007, 349] width 32 height 32
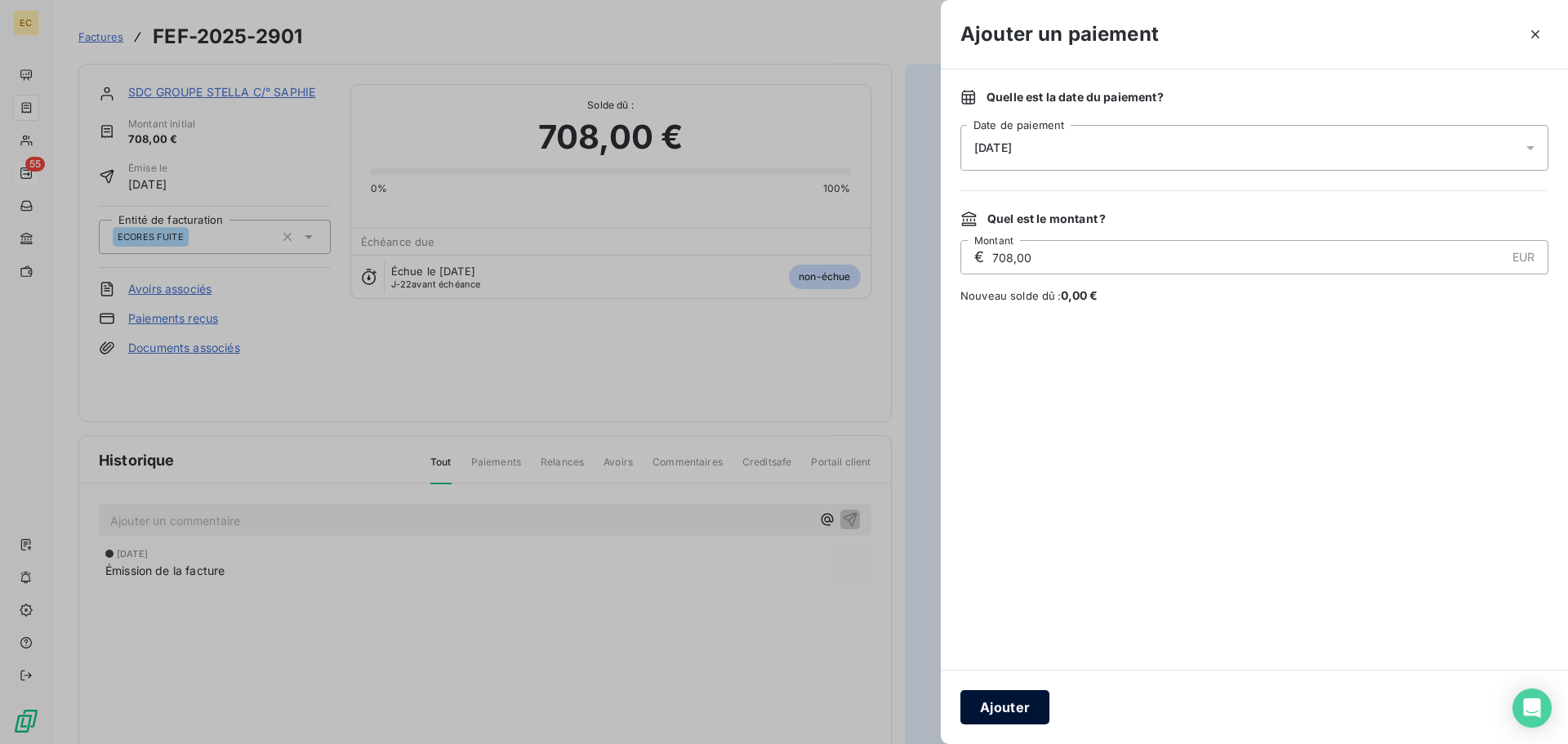
click at [1001, 706] on button "Ajouter" at bounding box center [1005, 707] width 89 height 34
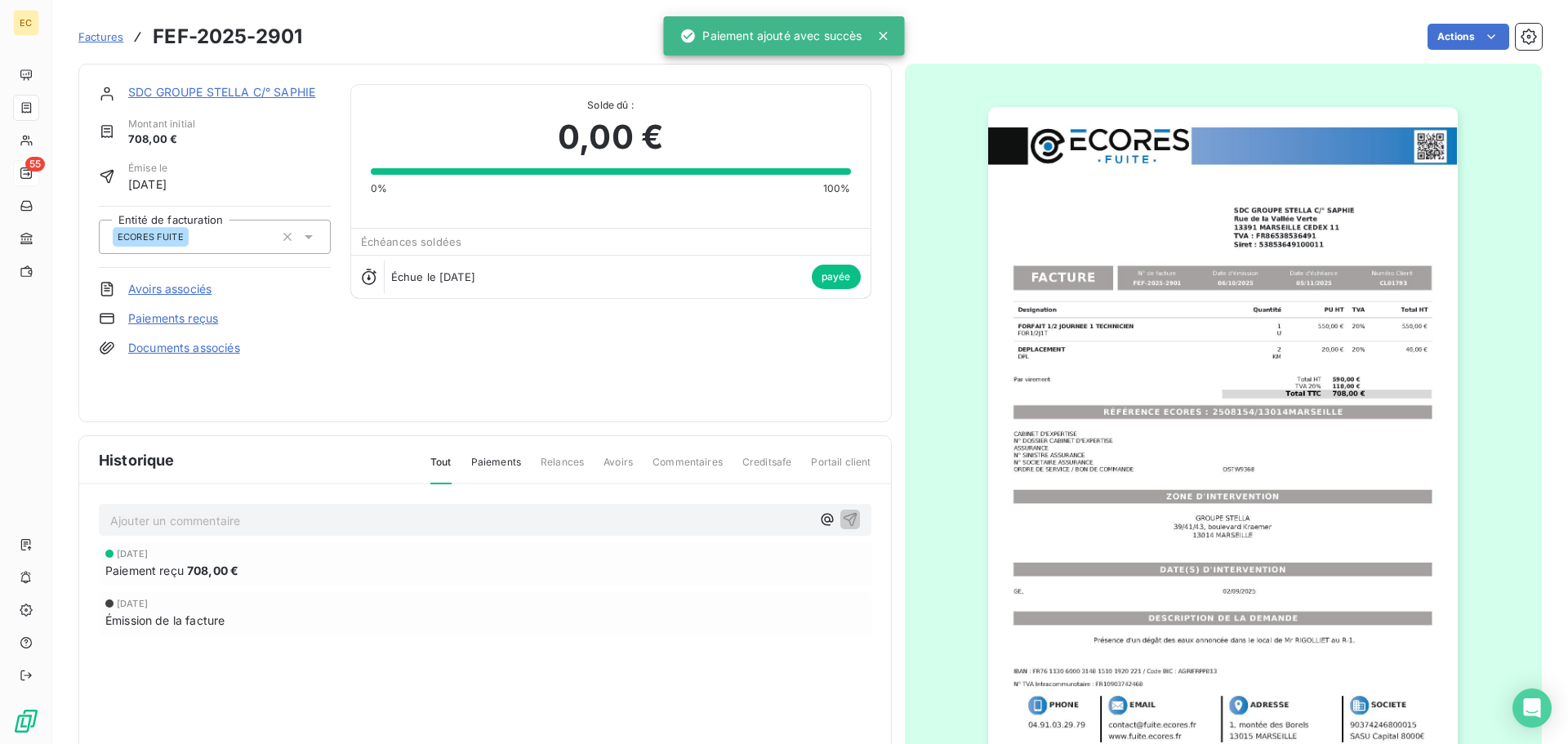
click at [94, 37] on span "Factures" at bounding box center [101, 36] width 45 height 13
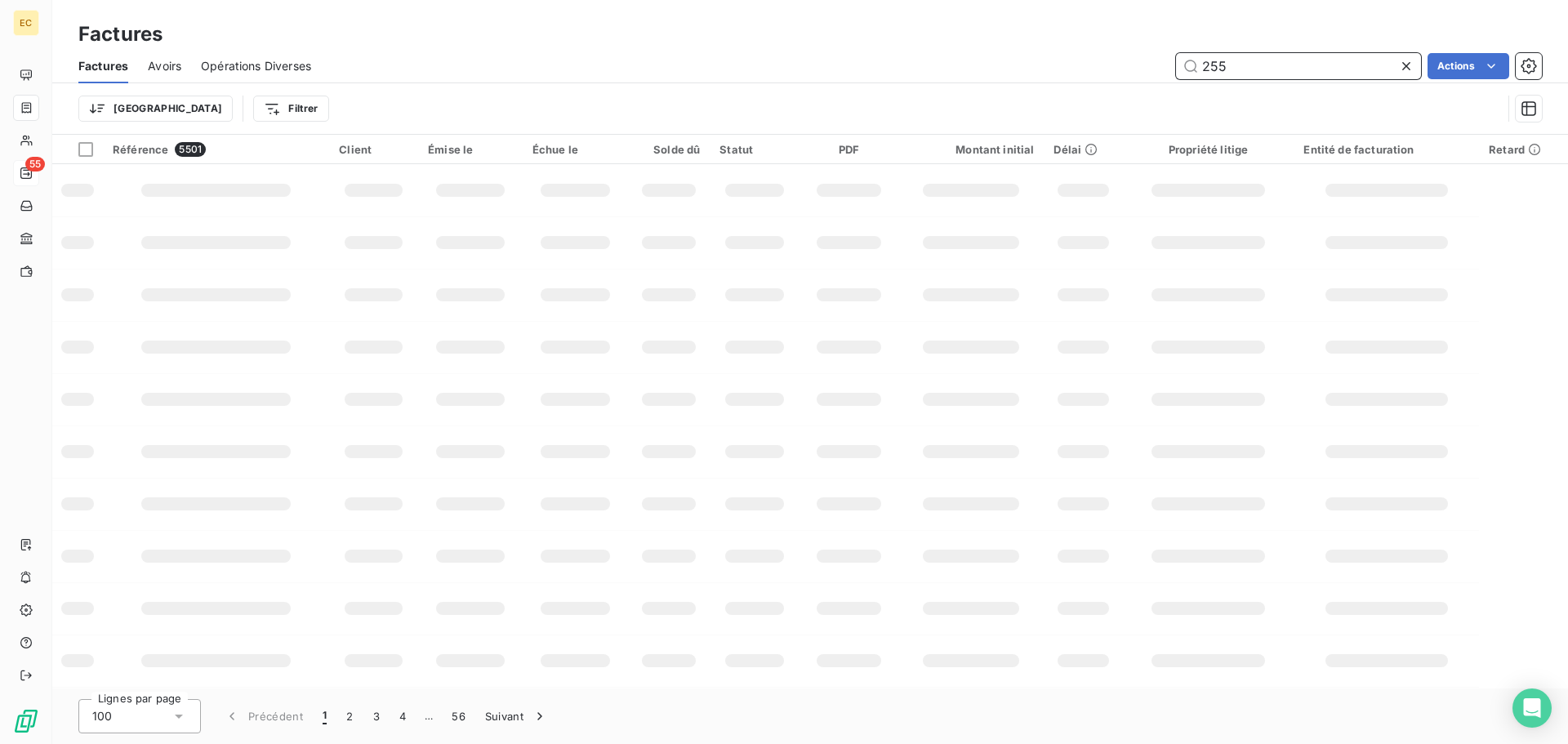
type input "2552"
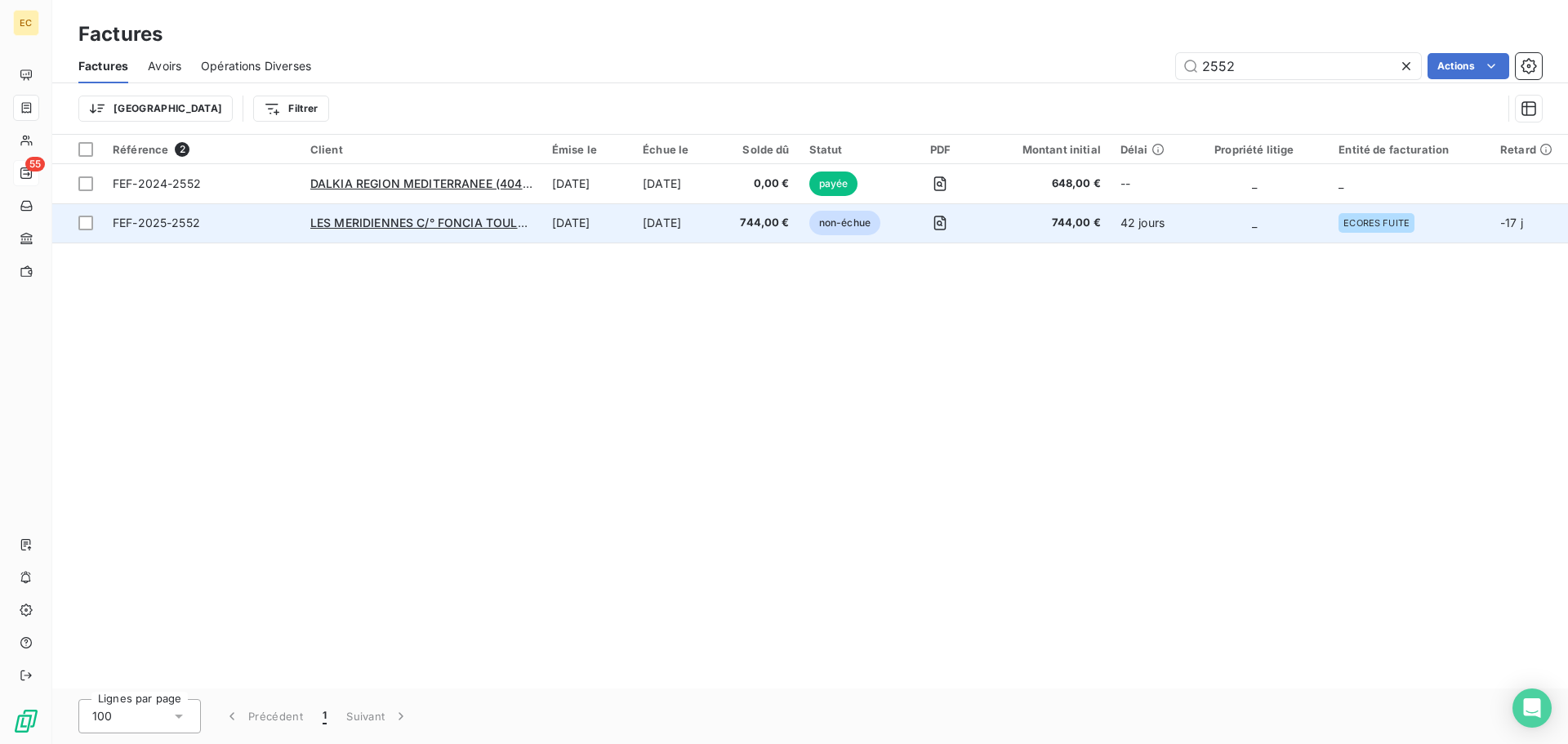
click at [232, 231] on td "FEF-2025-2552" at bounding box center [201, 223] width 197 height 39
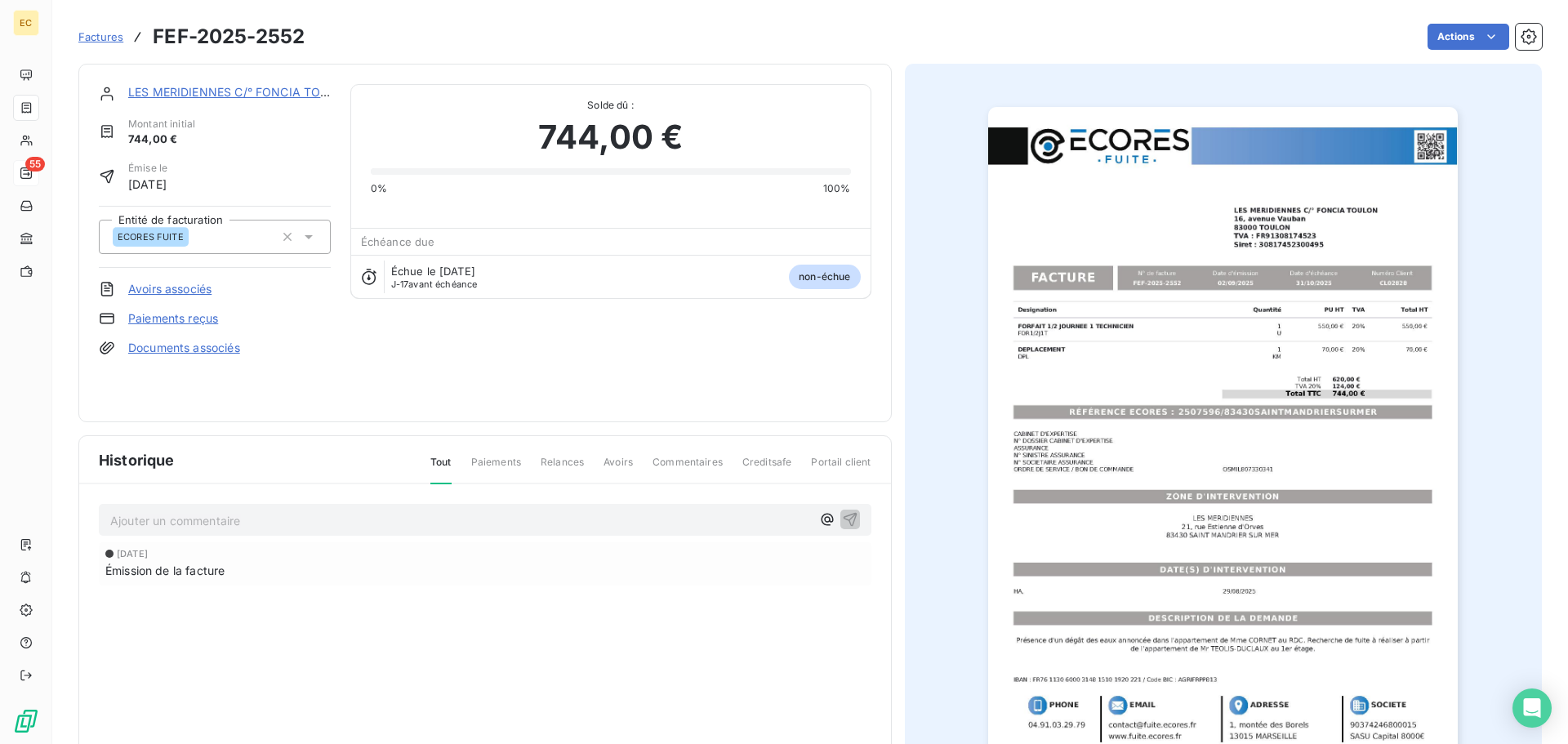
click at [173, 319] on link "Paiements reçus" at bounding box center [173, 318] width 90 height 16
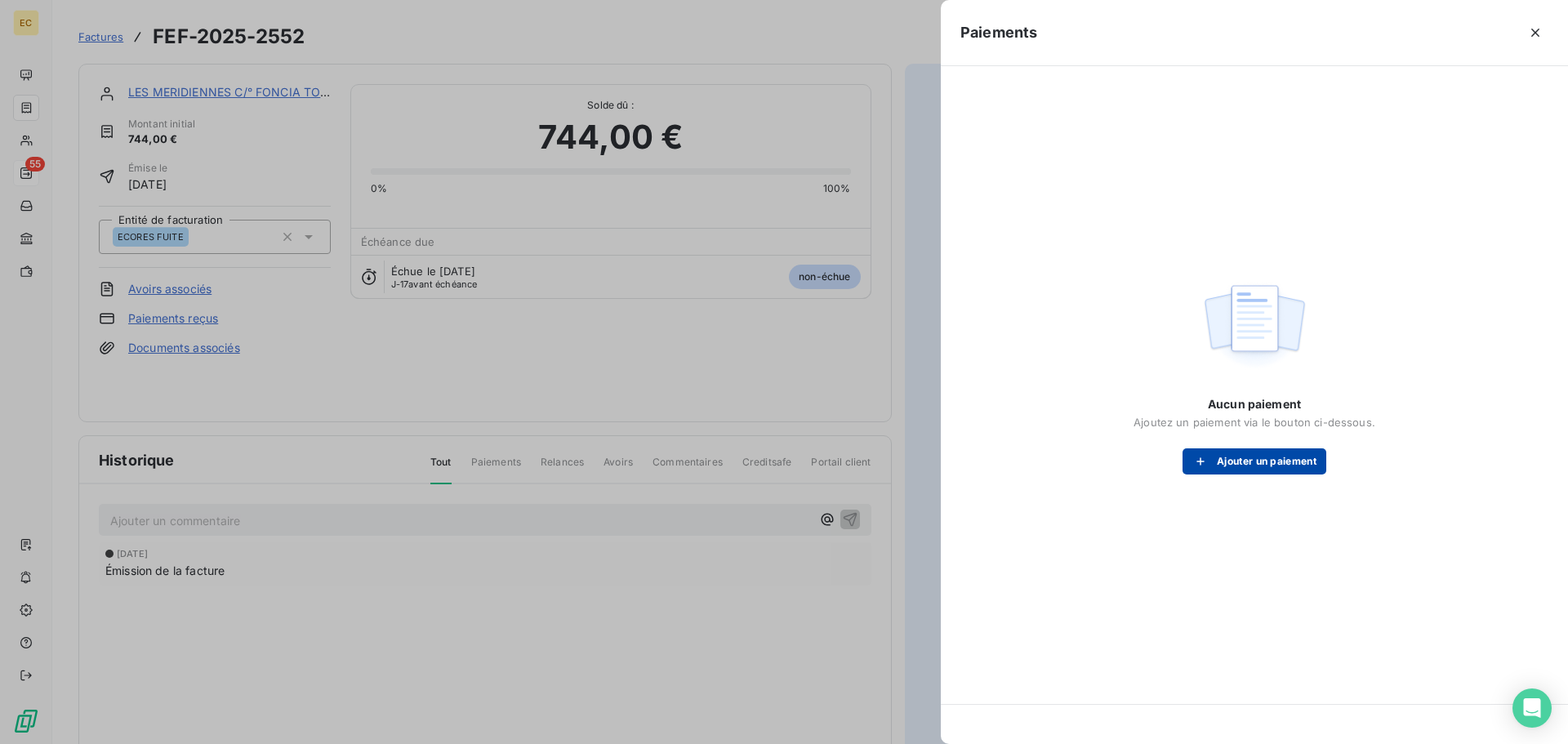
click at [1239, 455] on button "Ajouter un paiement" at bounding box center [1254, 461] width 144 height 26
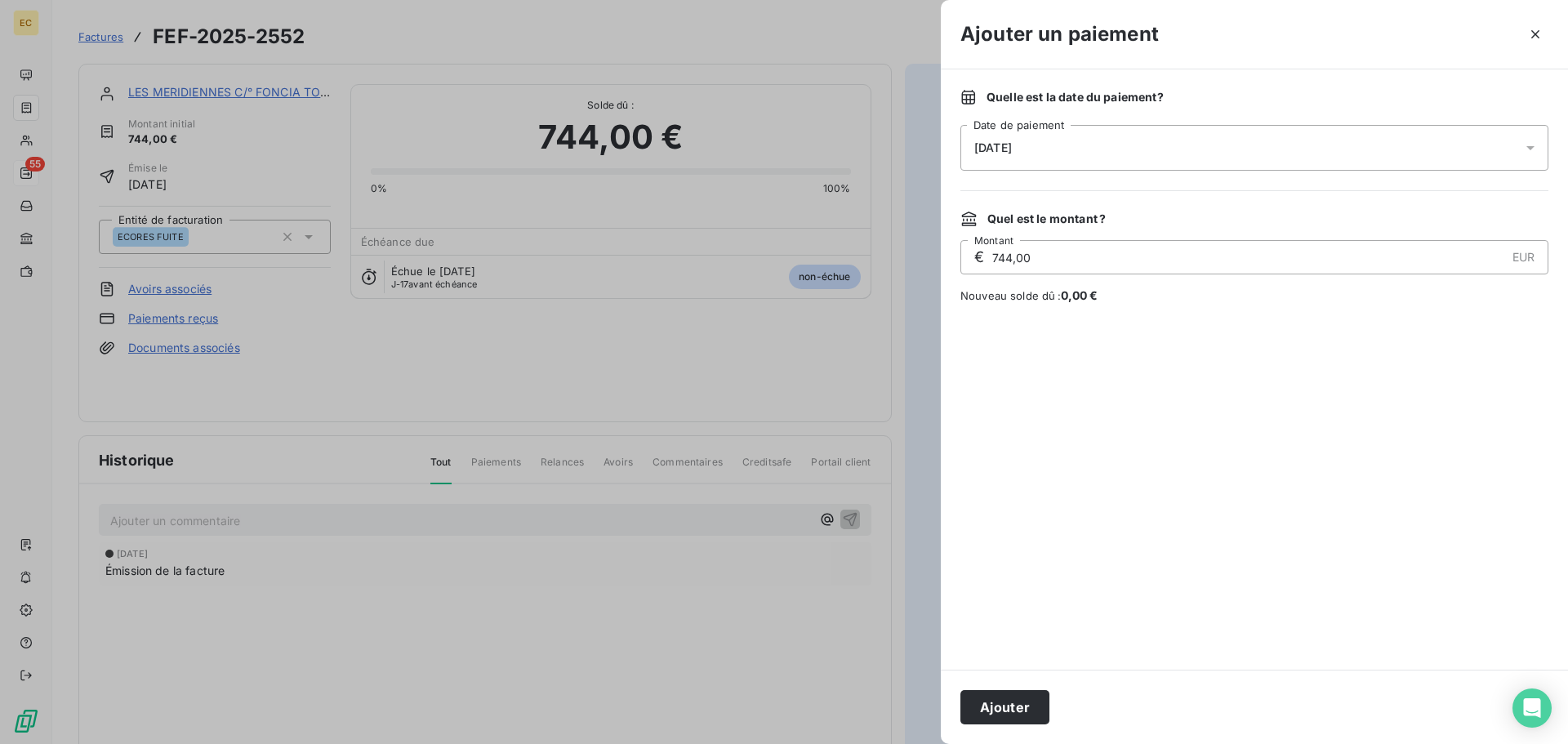
click at [1041, 158] on div "[DATE]" at bounding box center [1254, 148] width 588 height 46
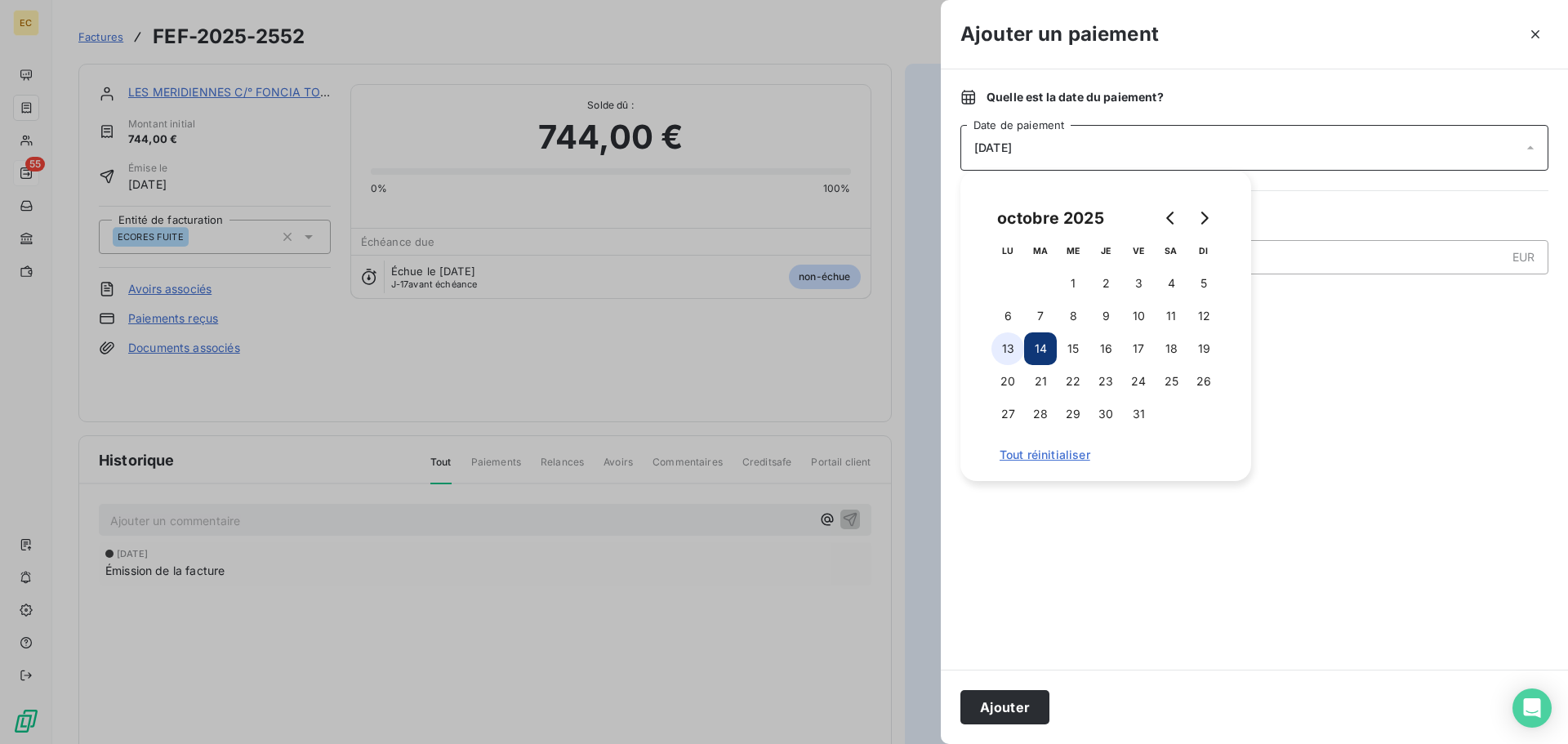
drag, startPoint x: 1006, startPoint y: 340, endPoint x: 1093, endPoint y: 413, distance: 113.6
click at [1006, 341] on button "13" at bounding box center [1007, 349] width 32 height 32
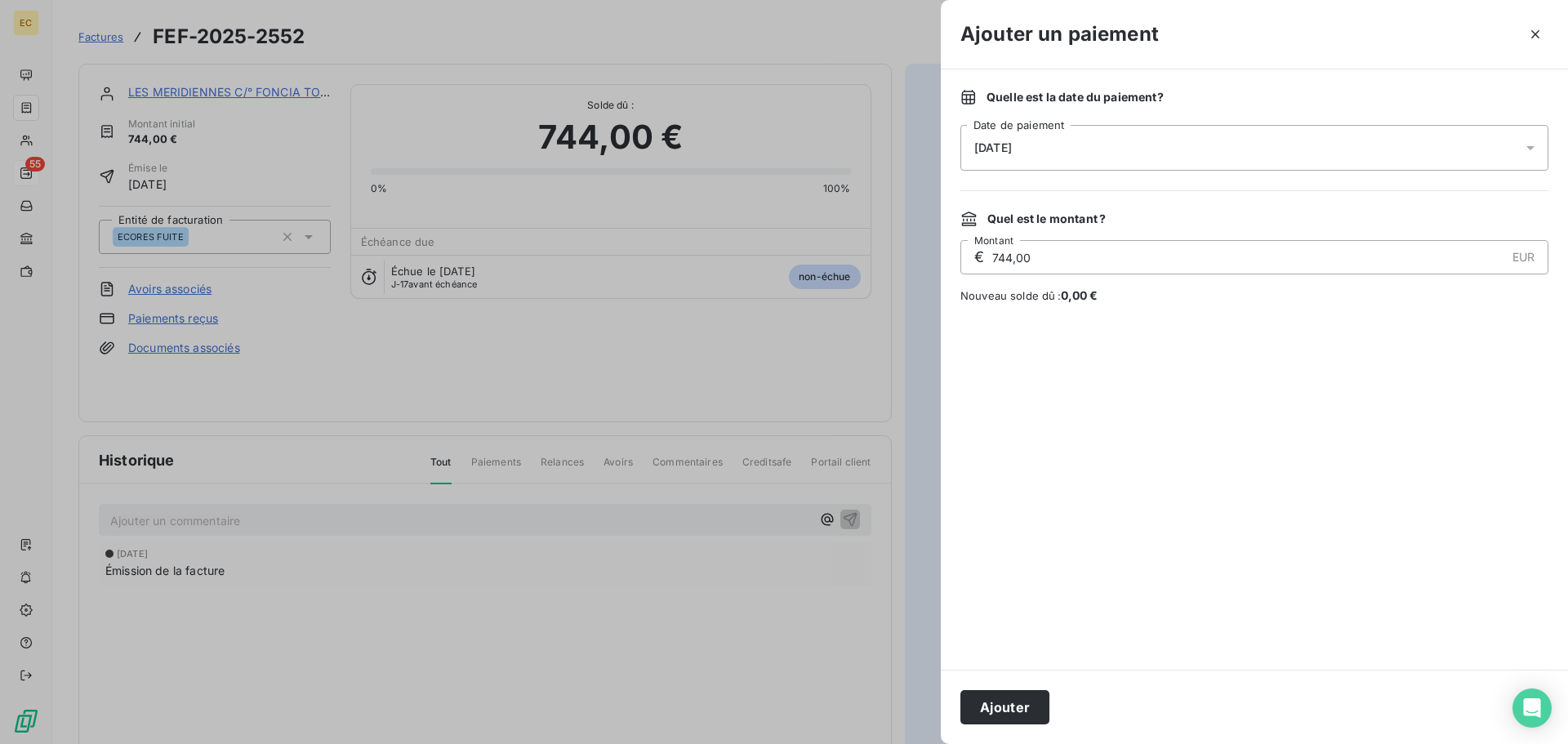
drag, startPoint x: 1021, startPoint y: 710, endPoint x: 944, endPoint y: 427, distance: 293.3
click at [1021, 709] on button "Ajouter" at bounding box center [1005, 707] width 89 height 34
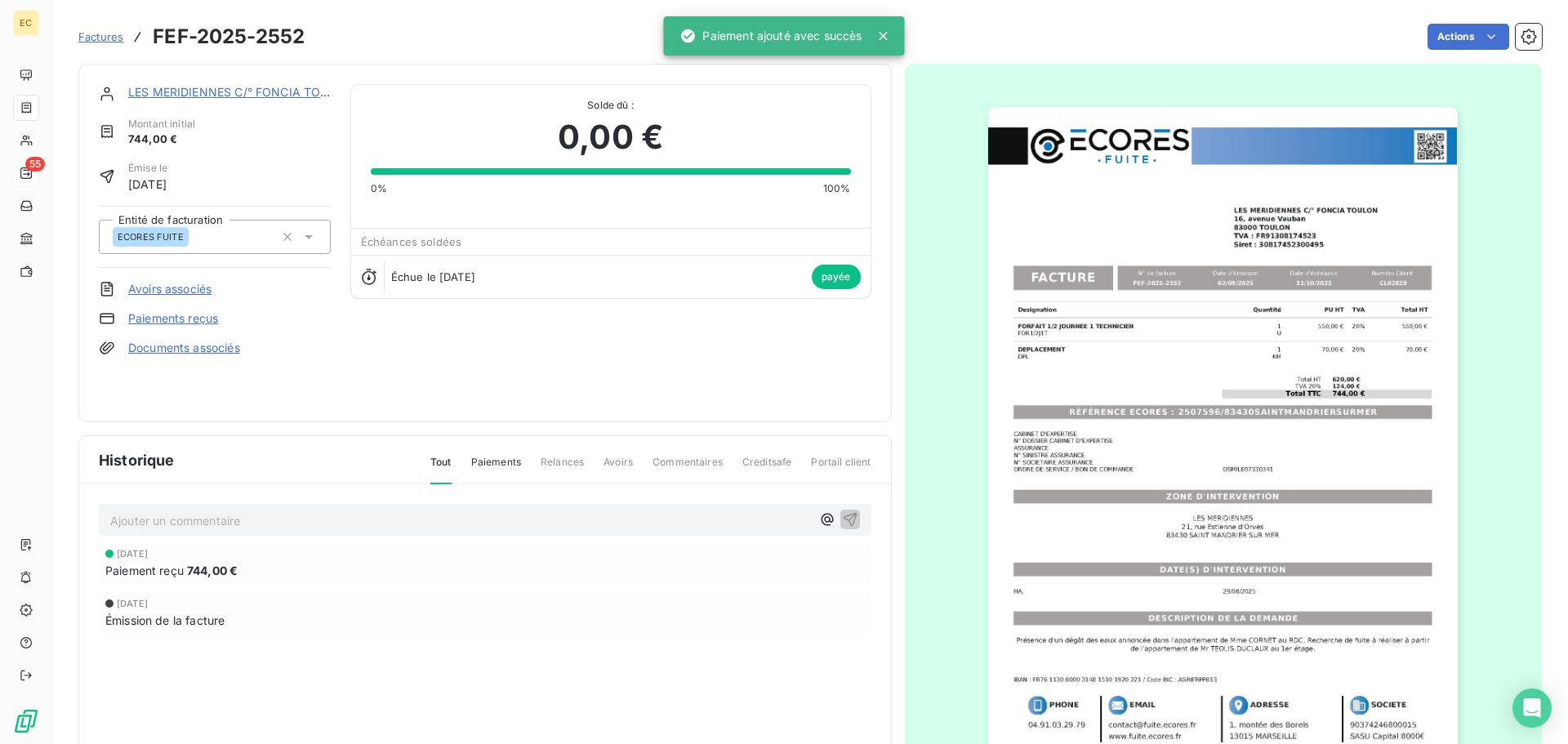
click at [93, 40] on span "Factures" at bounding box center [101, 36] width 45 height 13
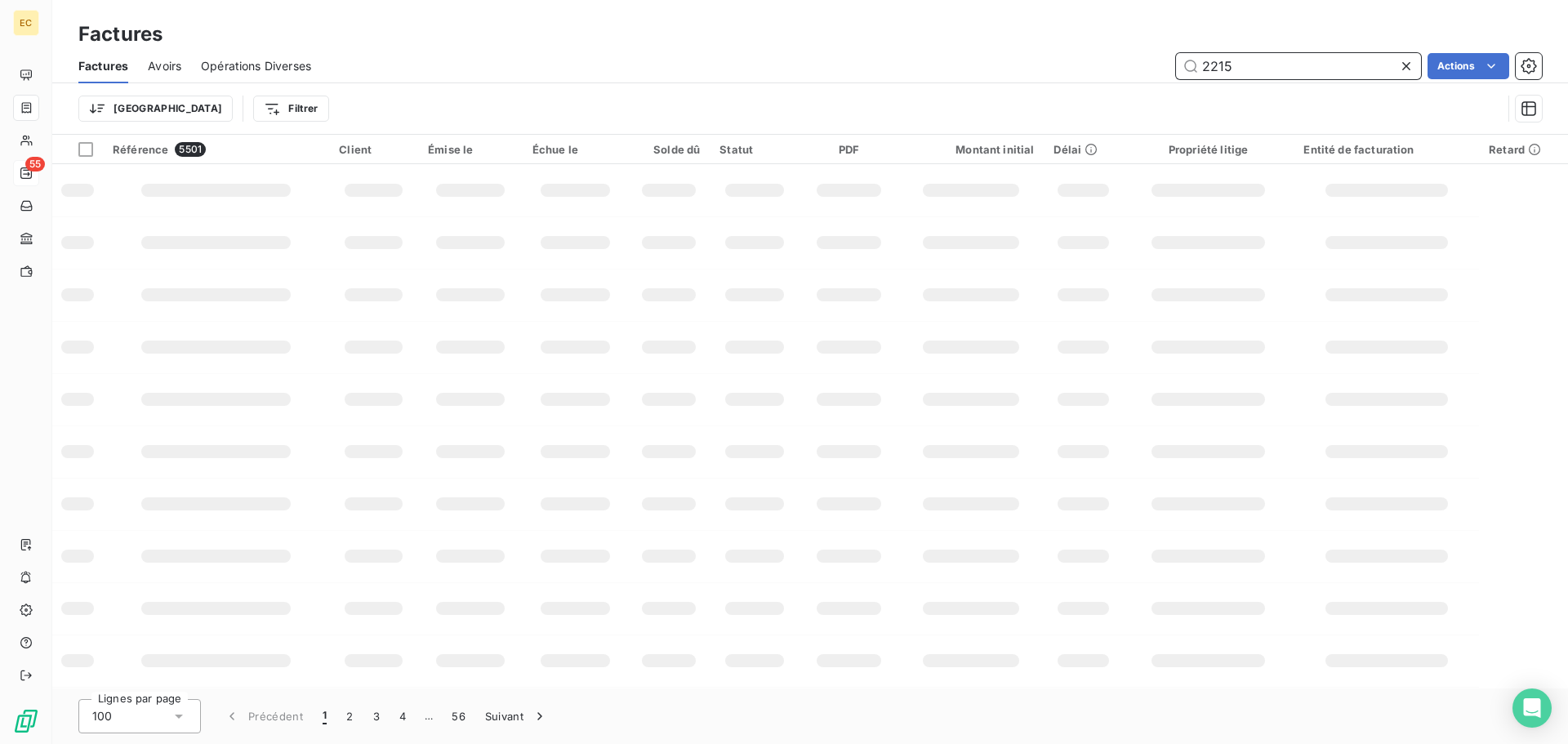
type input "2215"
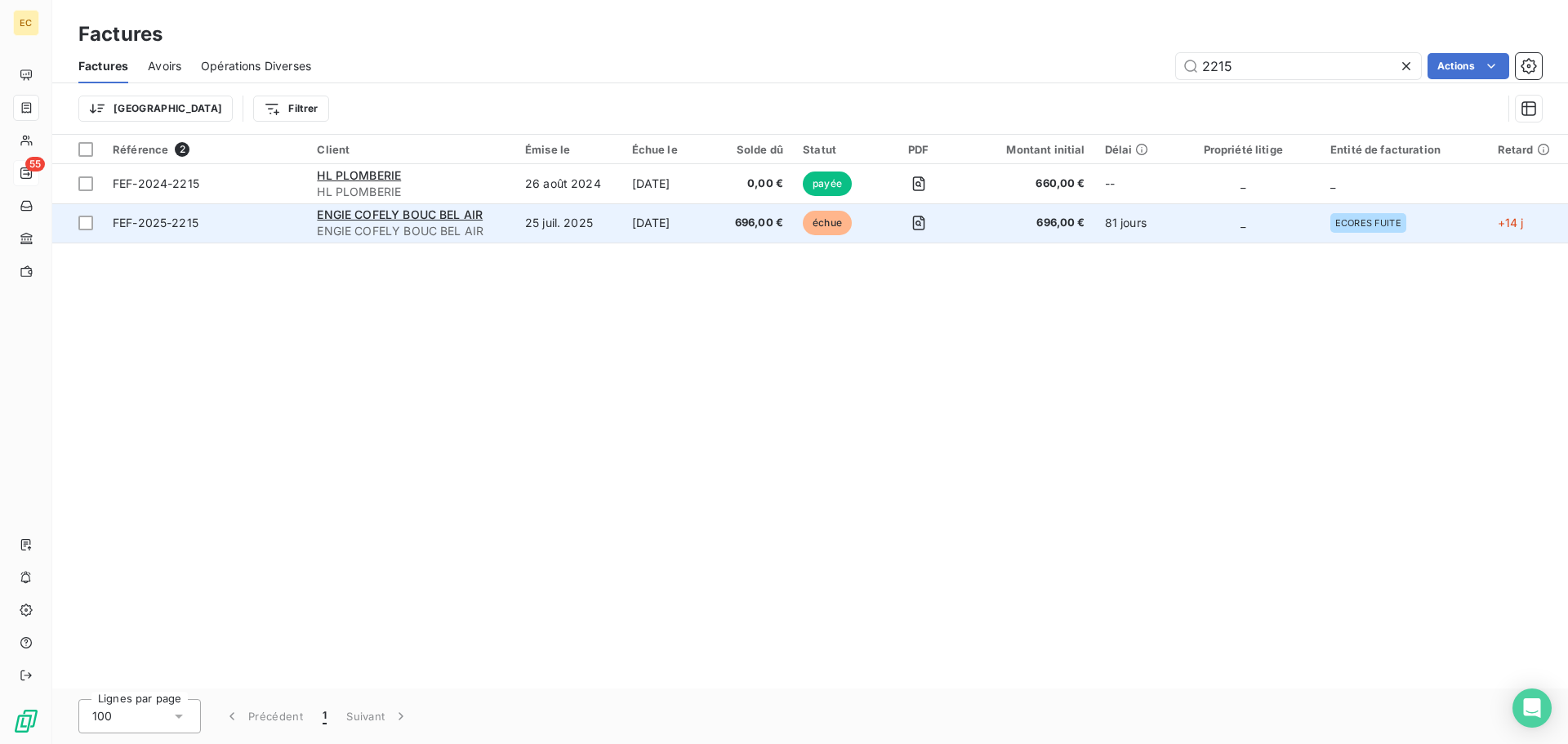
click at [266, 217] on span "FEF-2025-2215" at bounding box center [205, 222] width 185 height 16
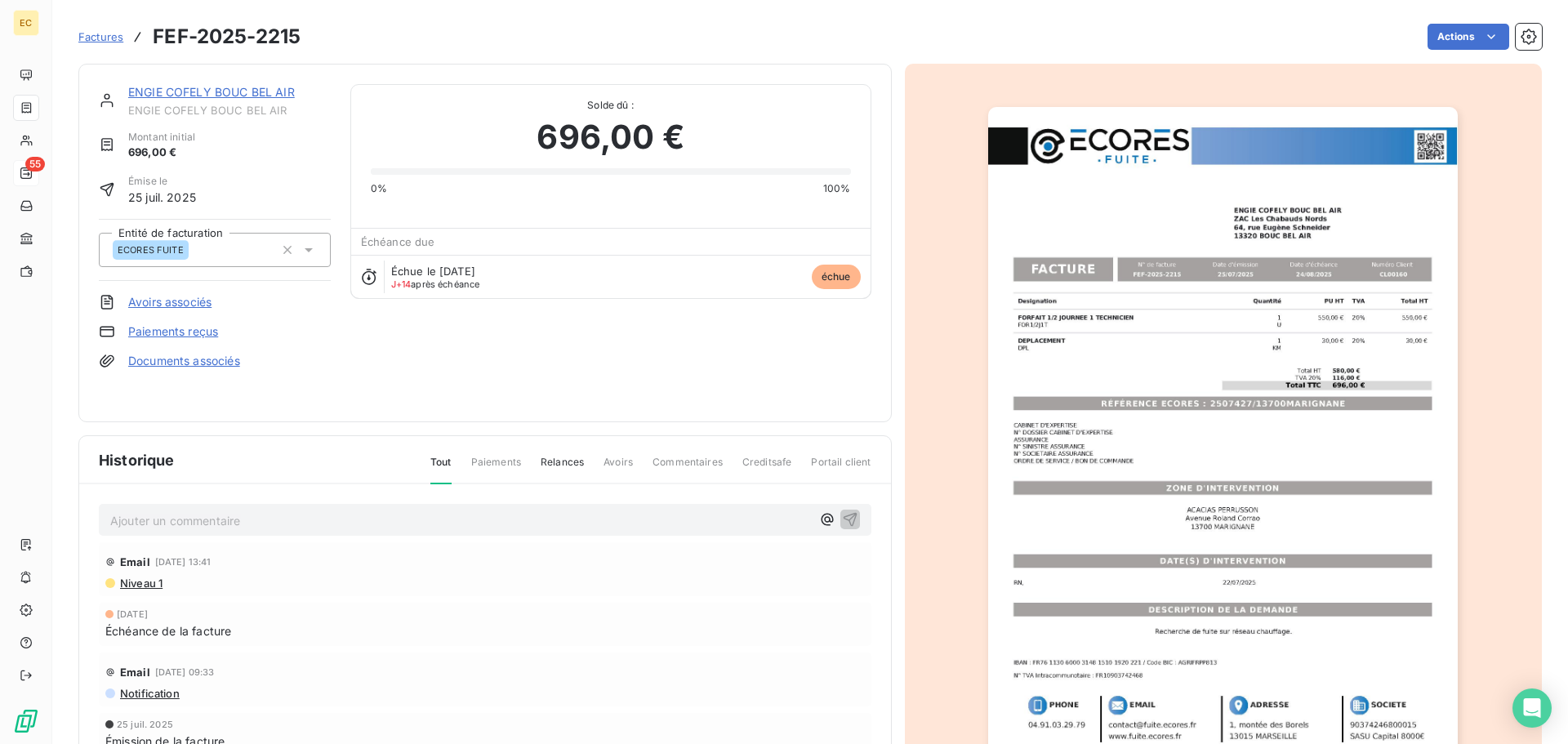
click at [196, 327] on link "Paiements reçus" at bounding box center [173, 331] width 90 height 16
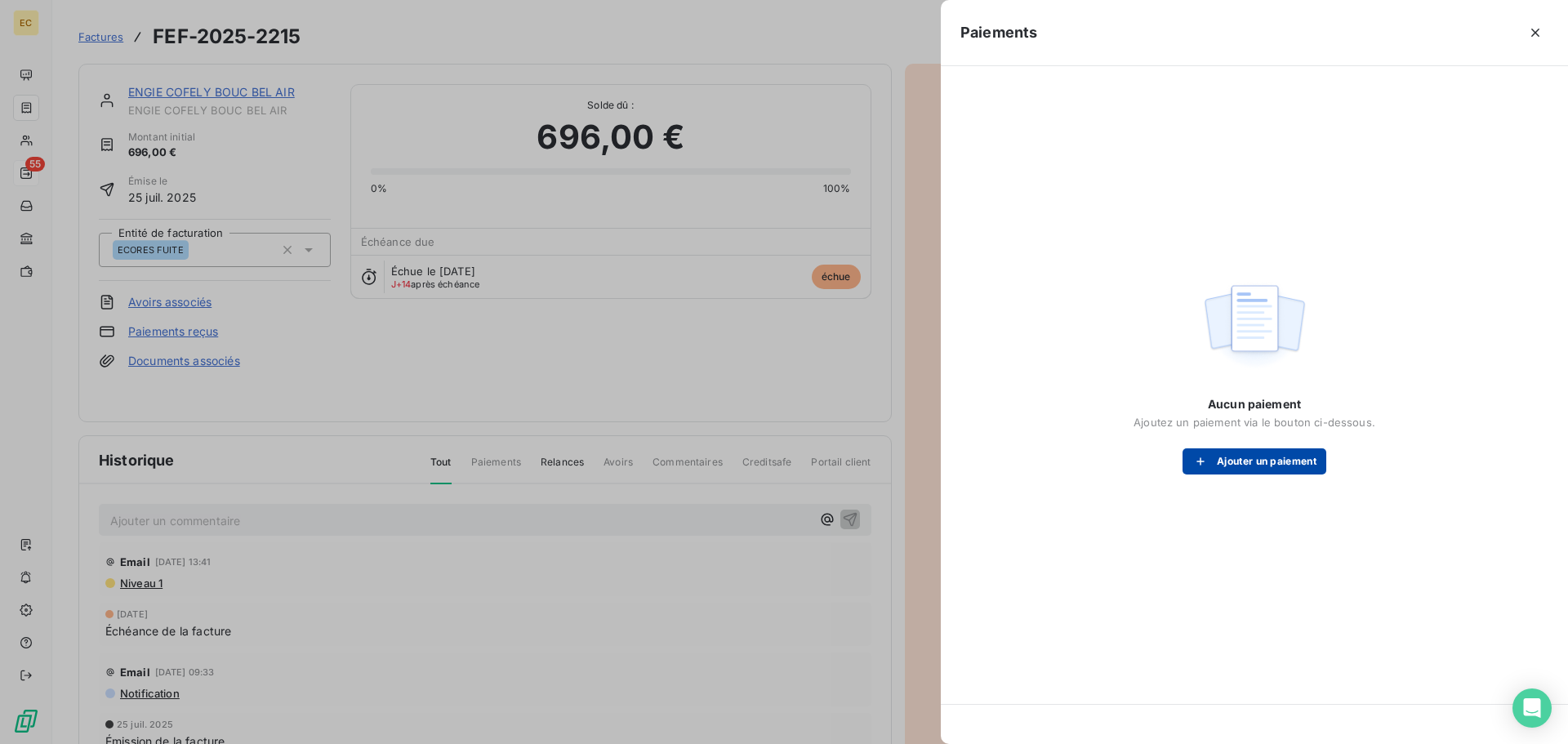
click at [1258, 460] on button "Ajouter un paiement" at bounding box center [1254, 461] width 144 height 26
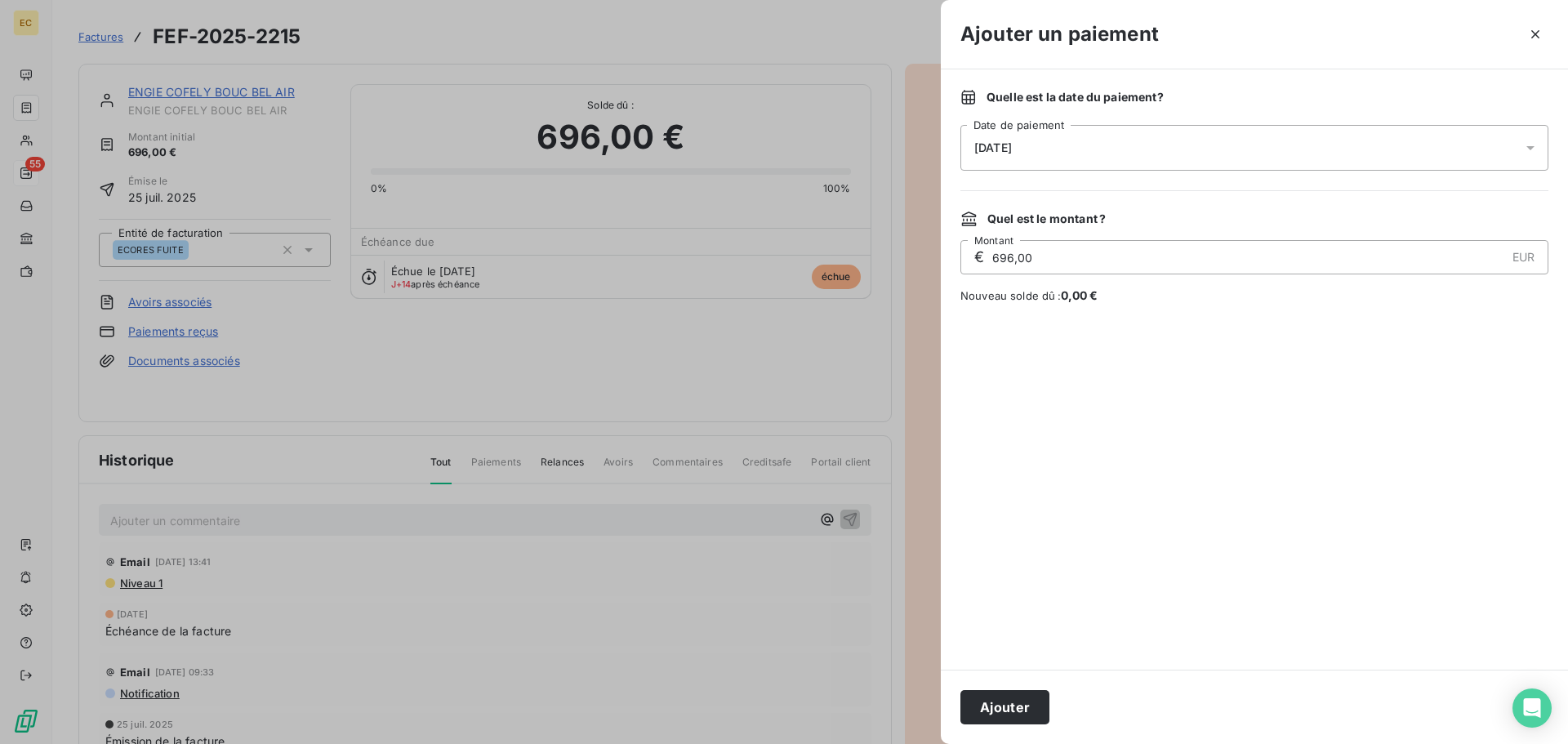
click at [1058, 157] on div "[DATE]" at bounding box center [1254, 148] width 588 height 46
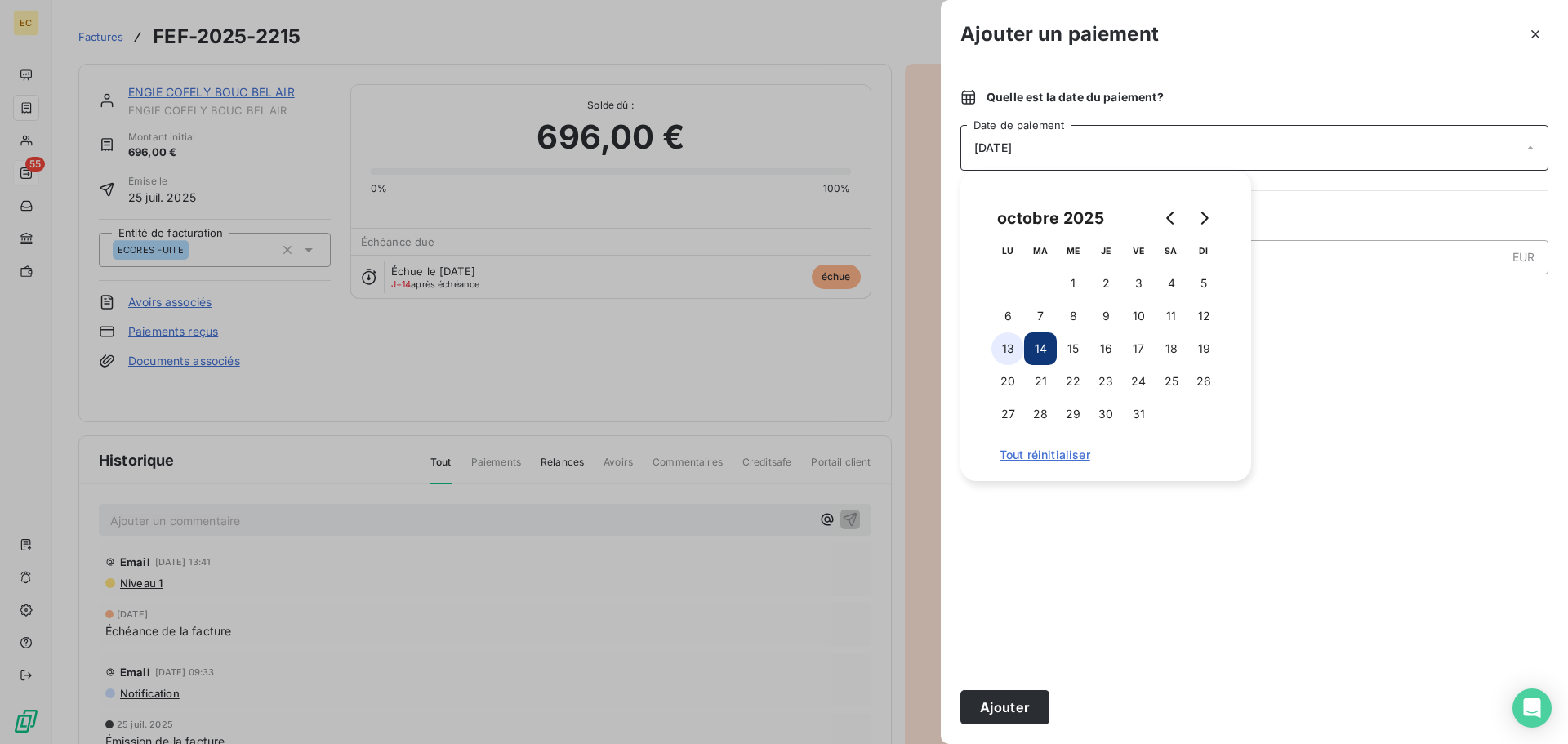
click at [1011, 347] on button "13" at bounding box center [1007, 349] width 32 height 32
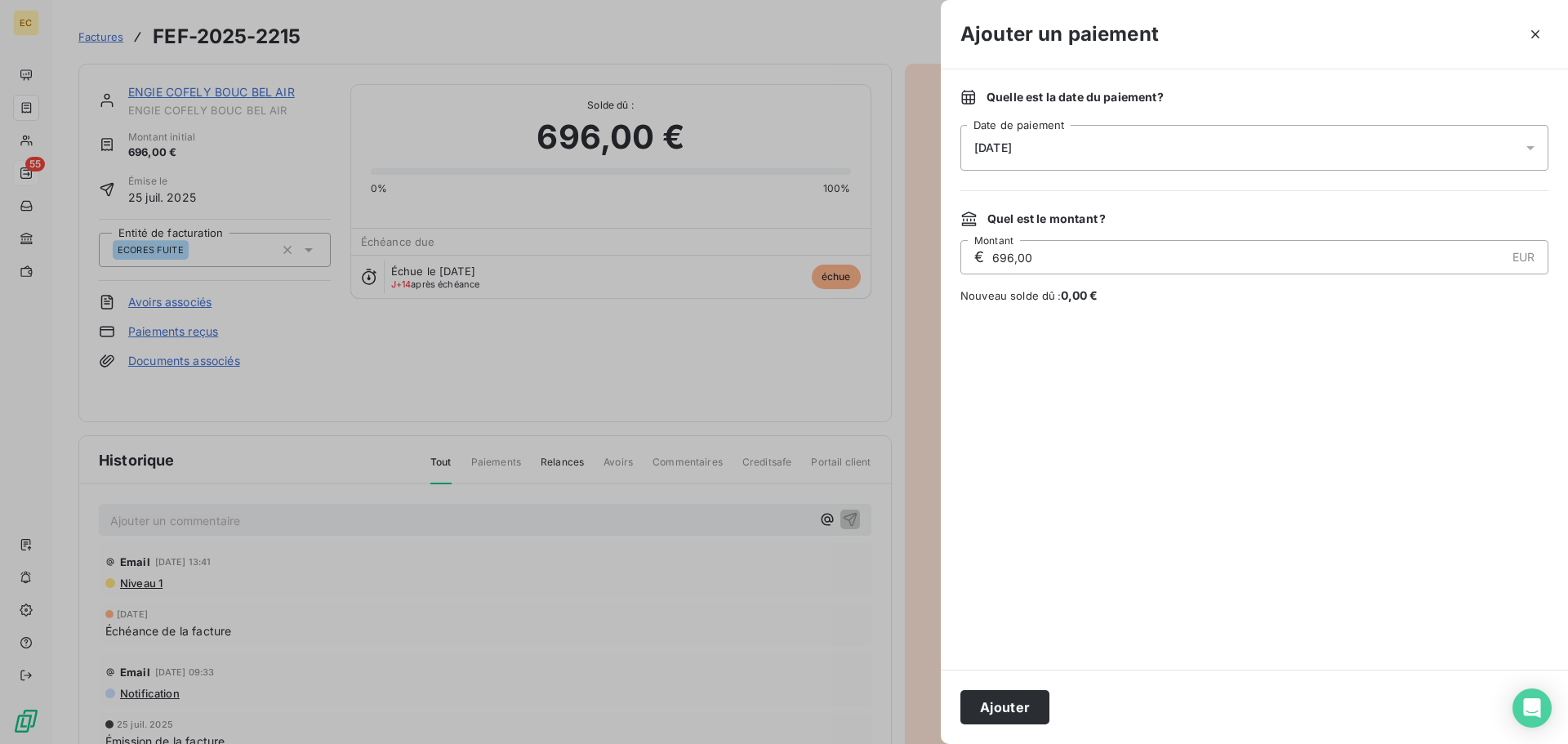
drag, startPoint x: 1023, startPoint y: 699, endPoint x: 936, endPoint y: 374, distance: 336.4
click at [1022, 694] on button "Ajouter" at bounding box center [1005, 707] width 89 height 34
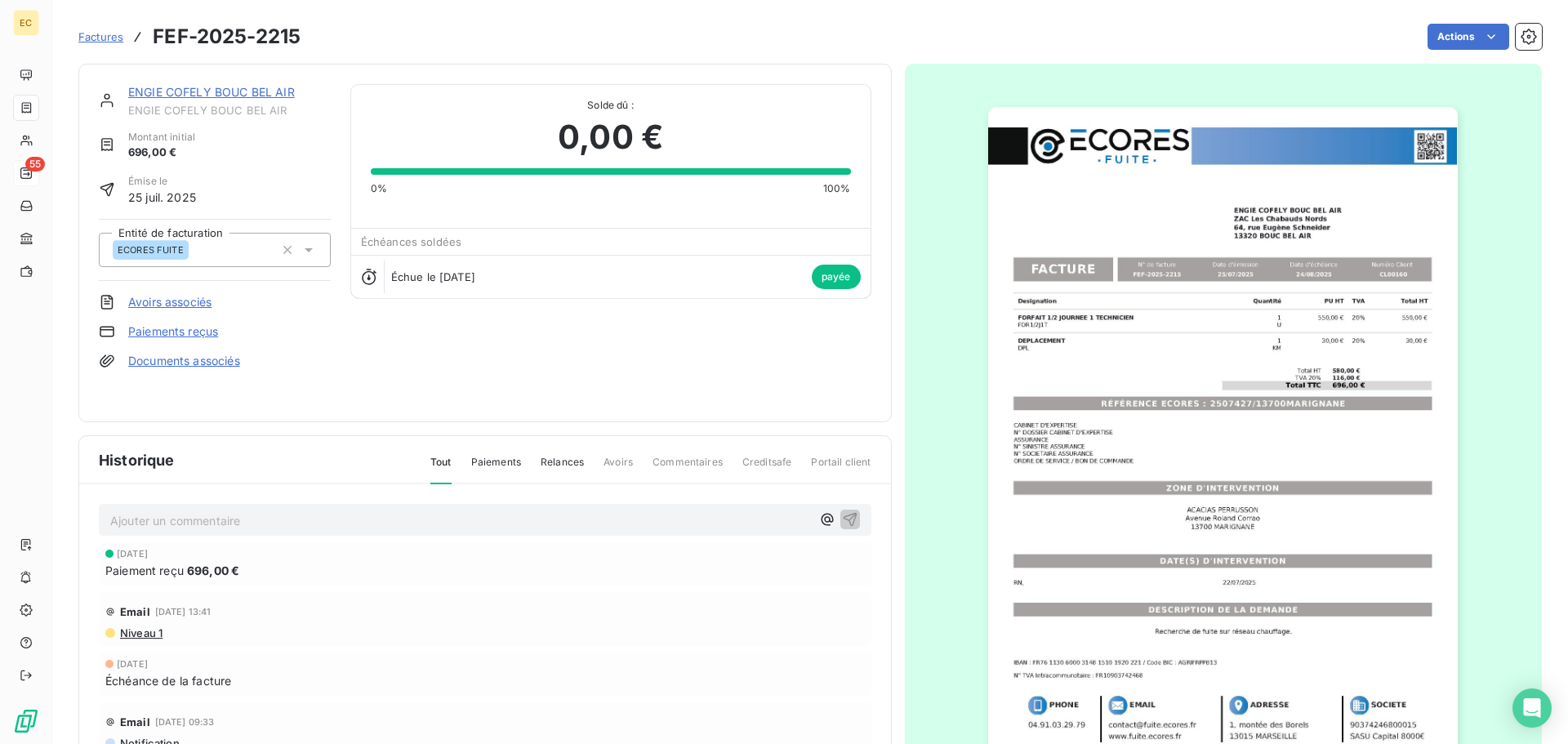
click at [103, 33] on span "Factures" at bounding box center [101, 36] width 45 height 13
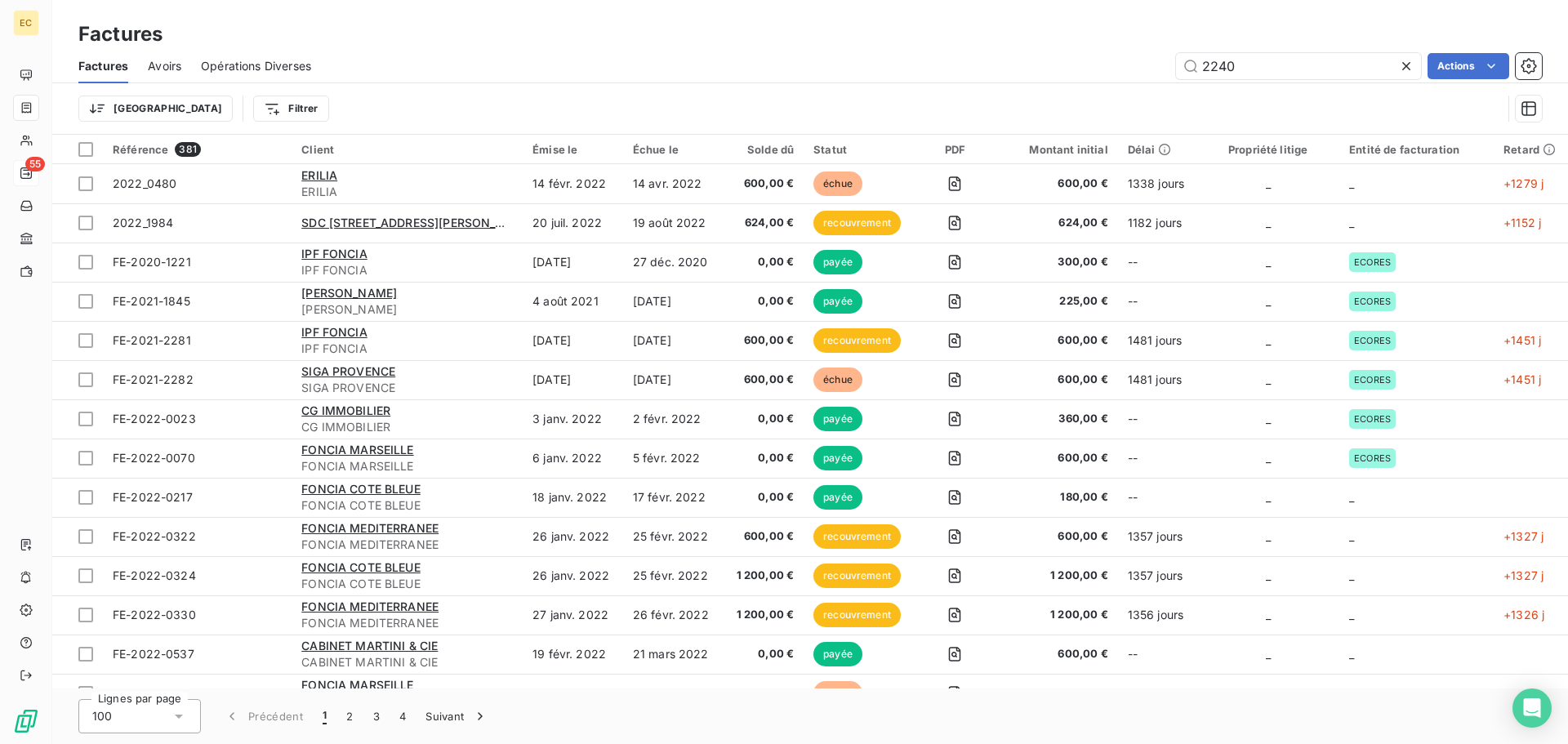
type input "2240"
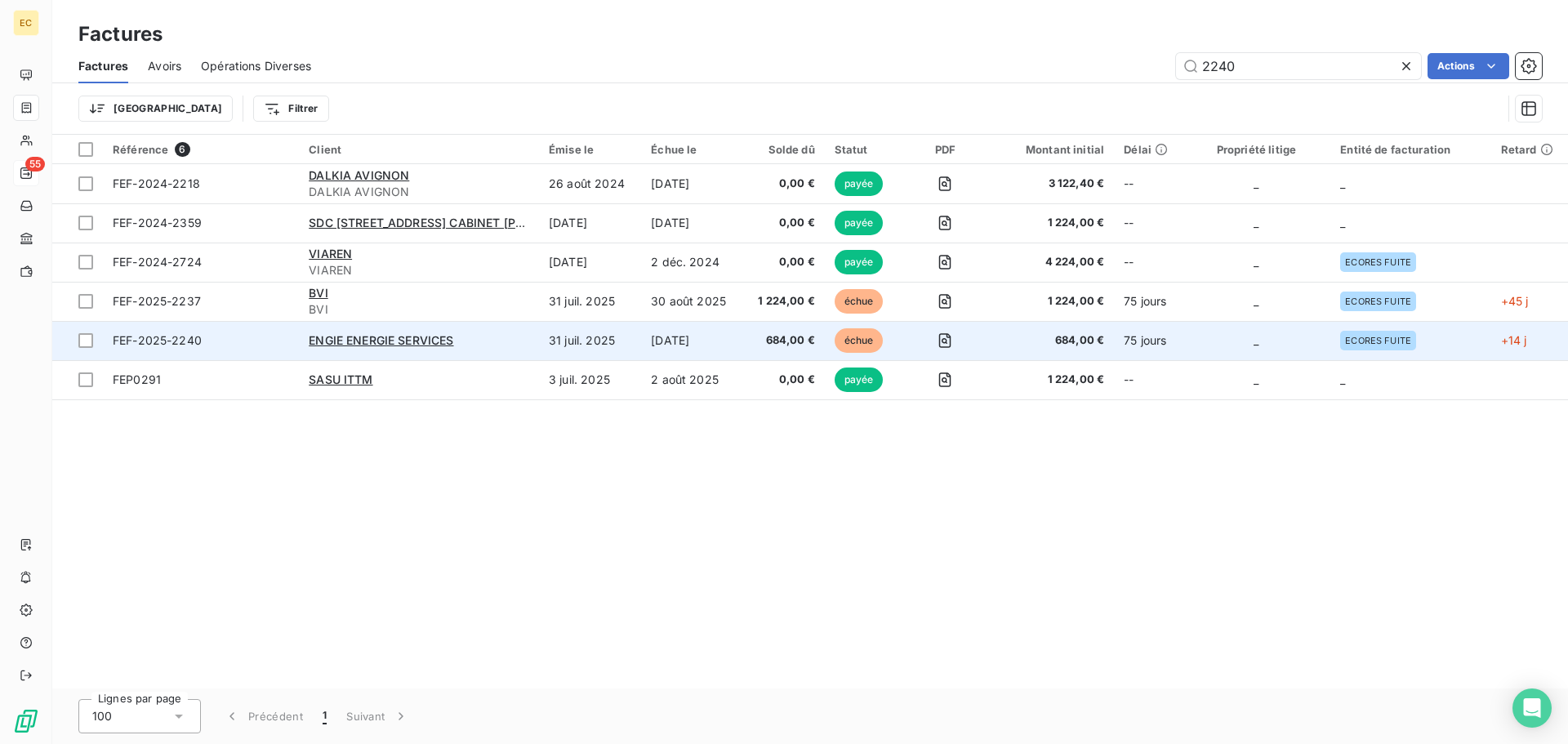
click at [233, 341] on span "FEF-2025-2240" at bounding box center [201, 340] width 176 height 16
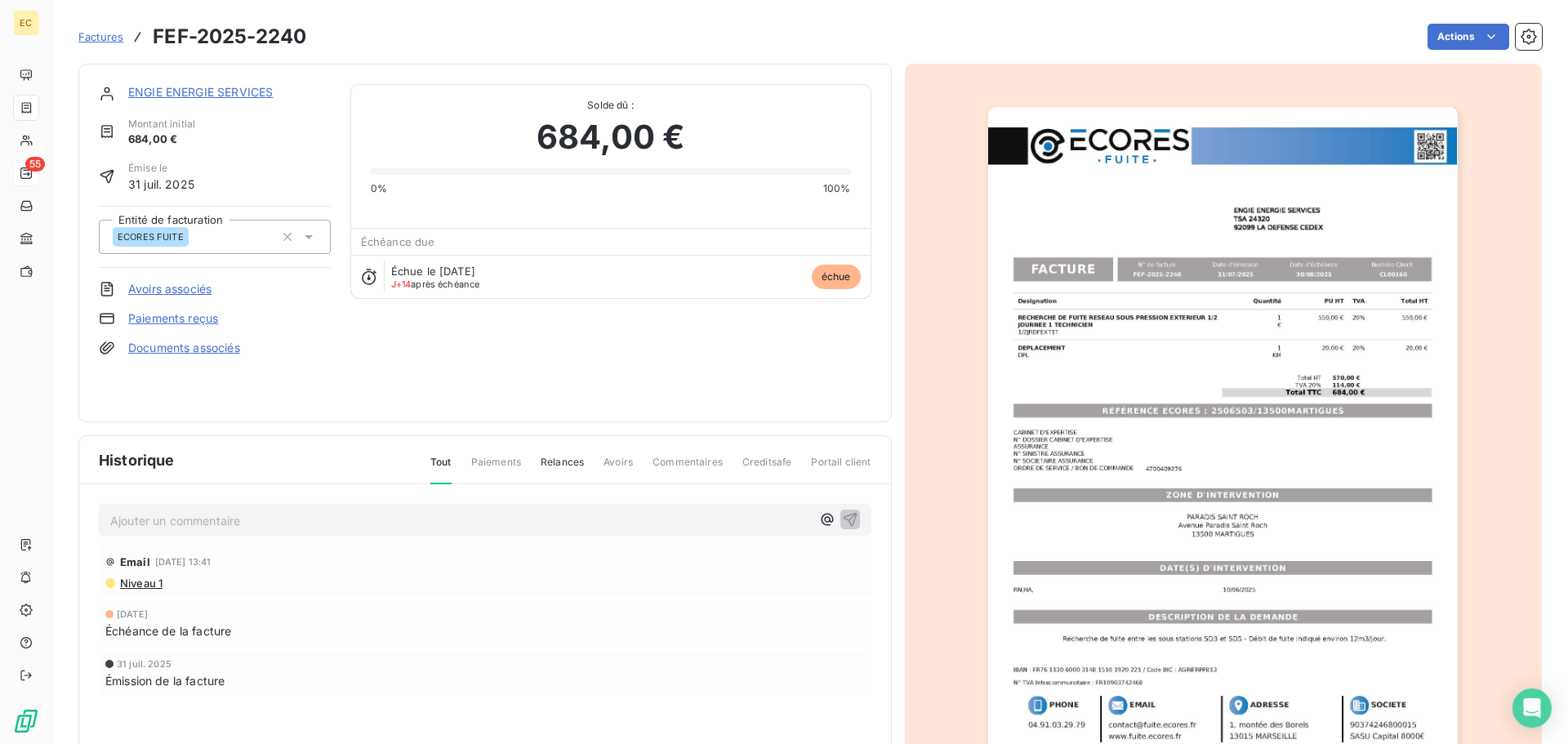
click at [199, 316] on link "Paiements reçus" at bounding box center [173, 318] width 90 height 16
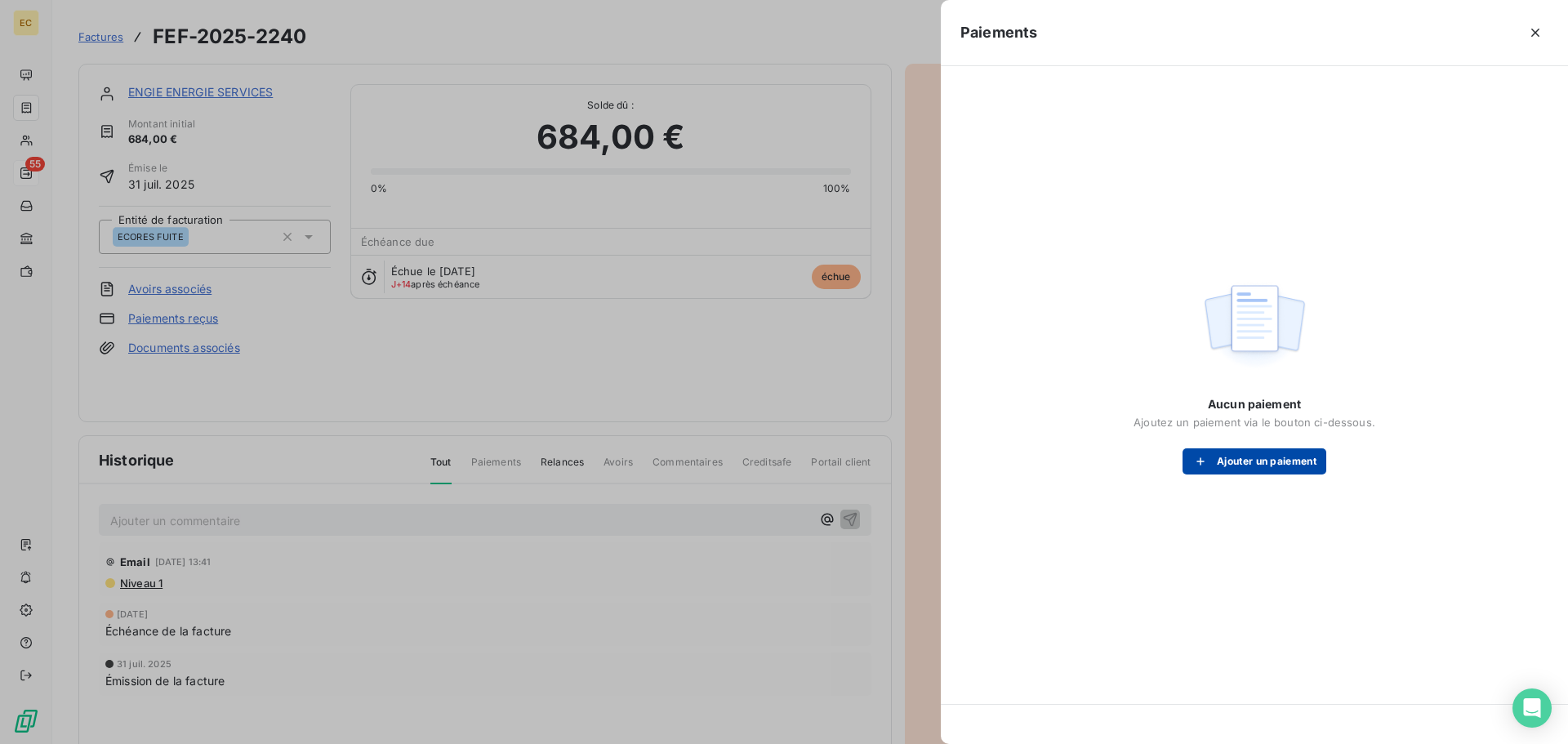
click at [1221, 455] on button "Ajouter un paiement" at bounding box center [1254, 461] width 144 height 26
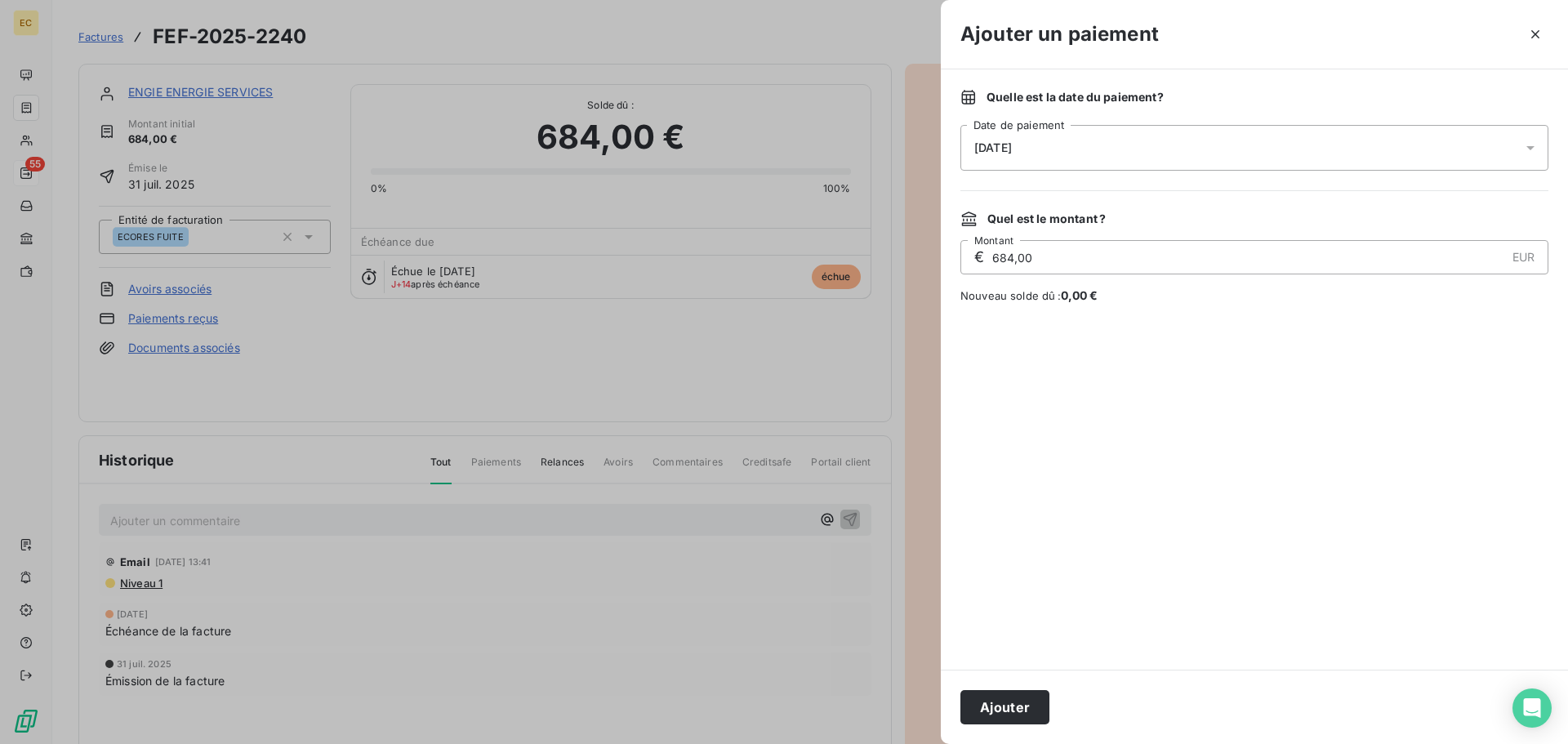
click at [1093, 163] on div "[DATE]" at bounding box center [1254, 148] width 588 height 46
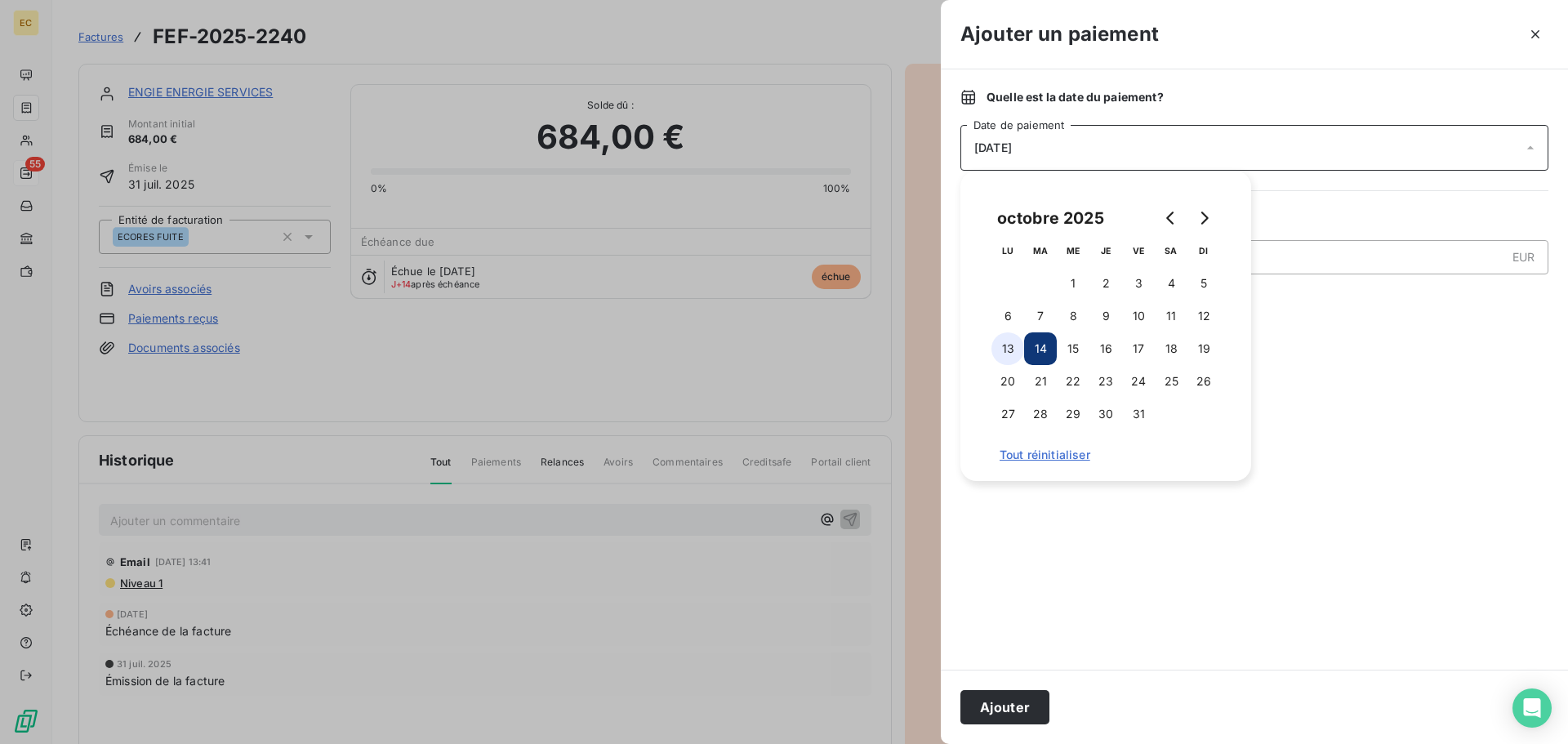
click at [1011, 345] on button "13" at bounding box center [1007, 349] width 32 height 32
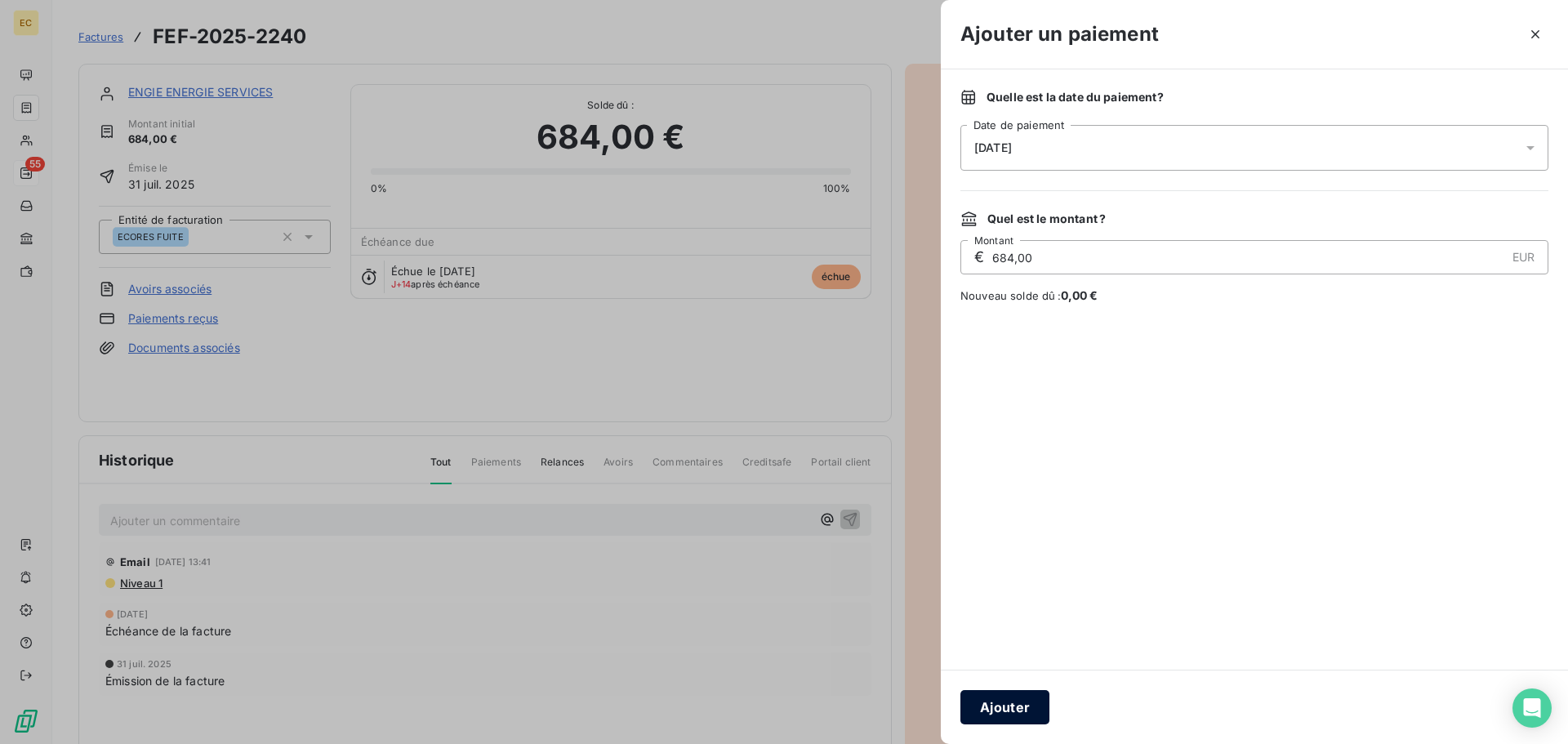
drag, startPoint x: 1019, startPoint y: 710, endPoint x: 1197, endPoint y: 584, distance: 218.1
click at [1019, 711] on button "Ajouter" at bounding box center [1005, 707] width 89 height 34
